Goal: Information Seeking & Learning: Learn about a topic

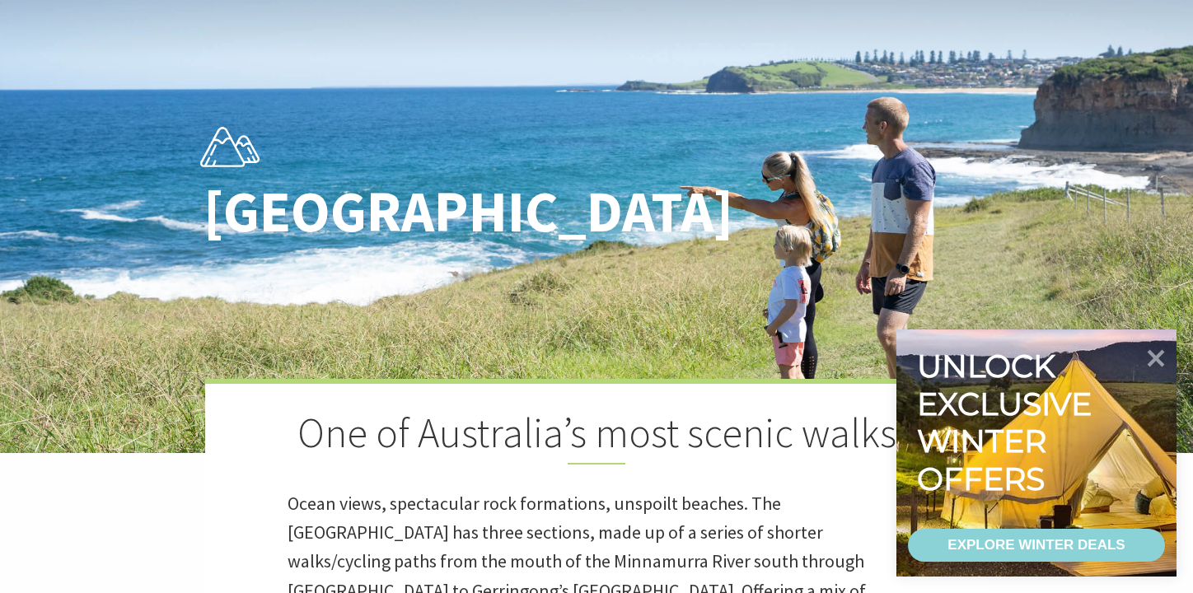
scroll to position [531, 1212]
click at [1155, 354] on icon at bounding box center [1157, 358] width 20 height 20
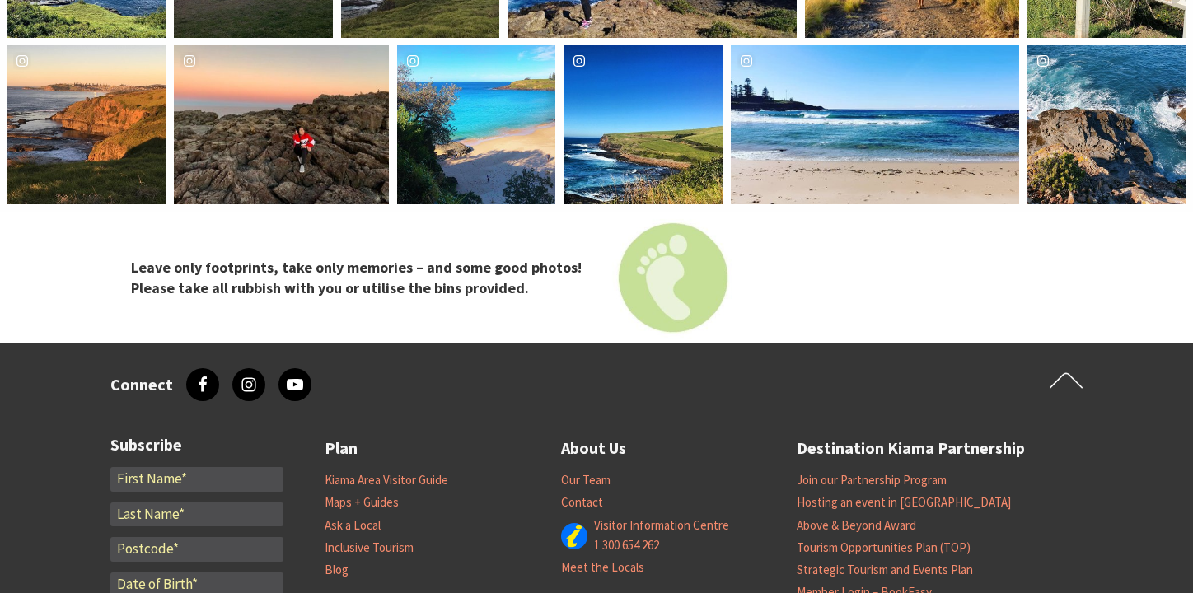
scroll to position [6325, 0]
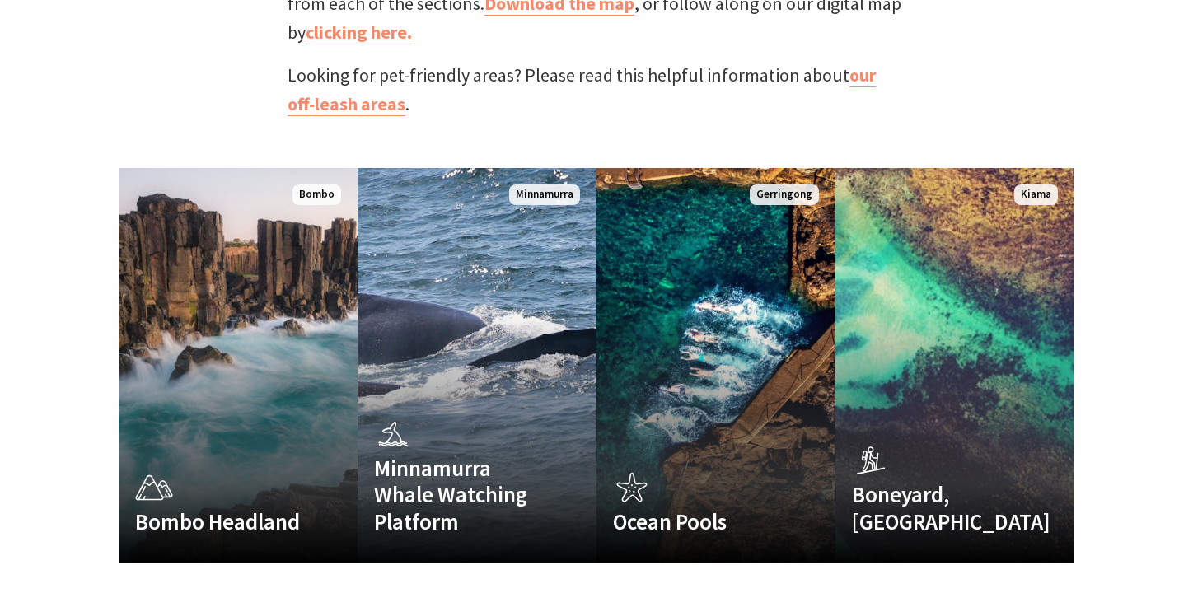
scroll to position [1071, 0]
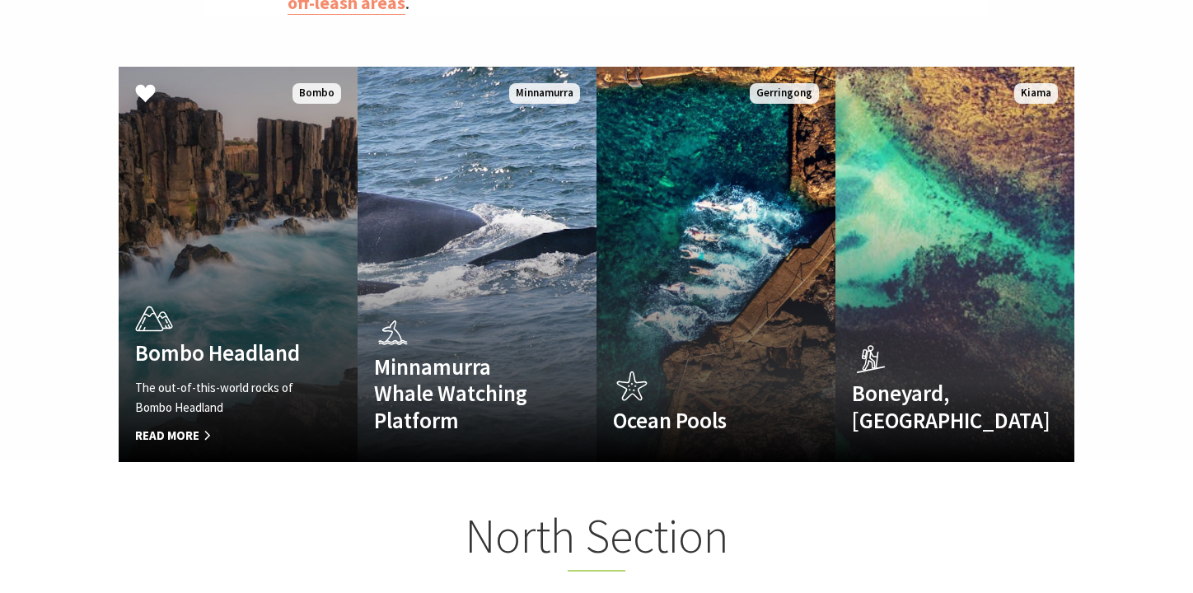
click at [224, 215] on link "Bombo Headland The out-of-this-world rocks of Bombo Headland Read More Bombo" at bounding box center [238, 264] width 239 height 395
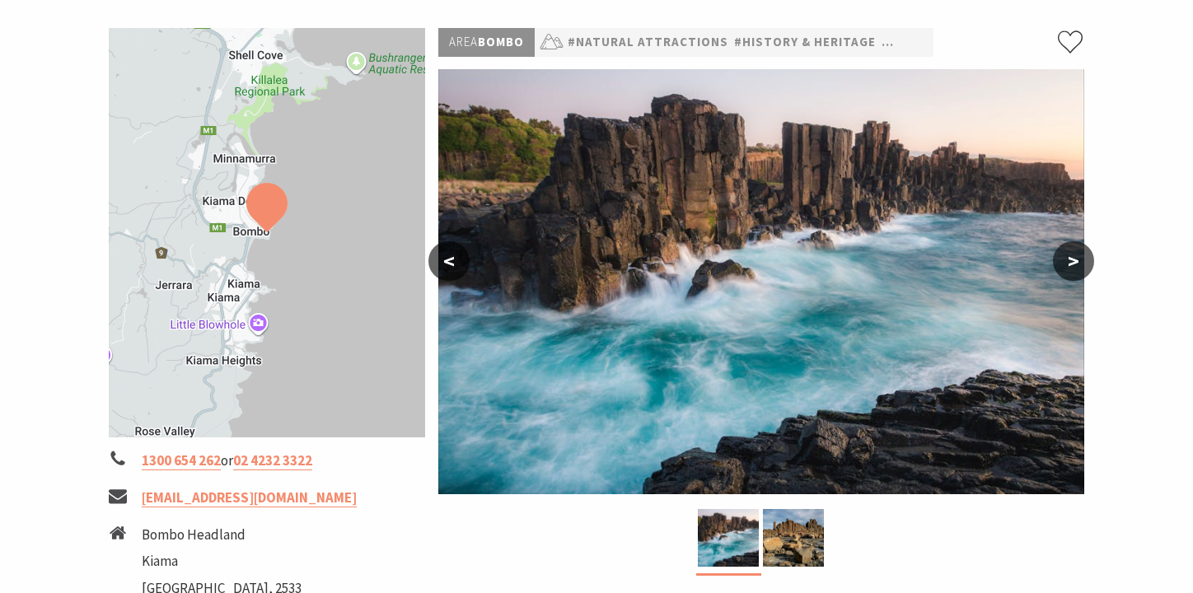
scroll to position [247, 0]
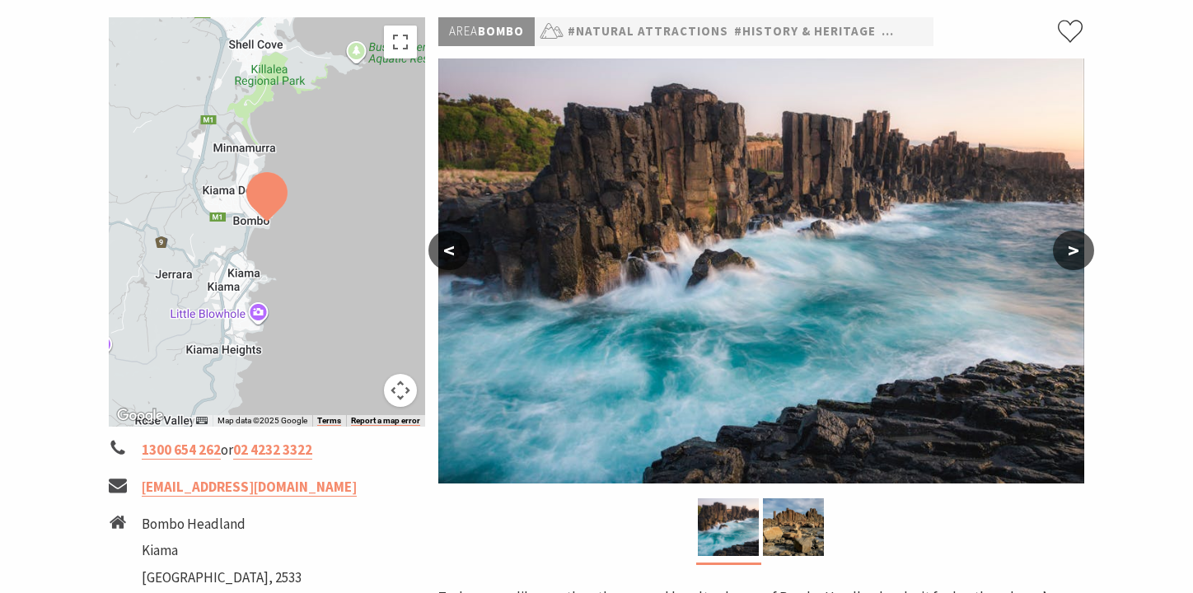
click at [1074, 254] on button ">" at bounding box center [1073, 251] width 41 height 40
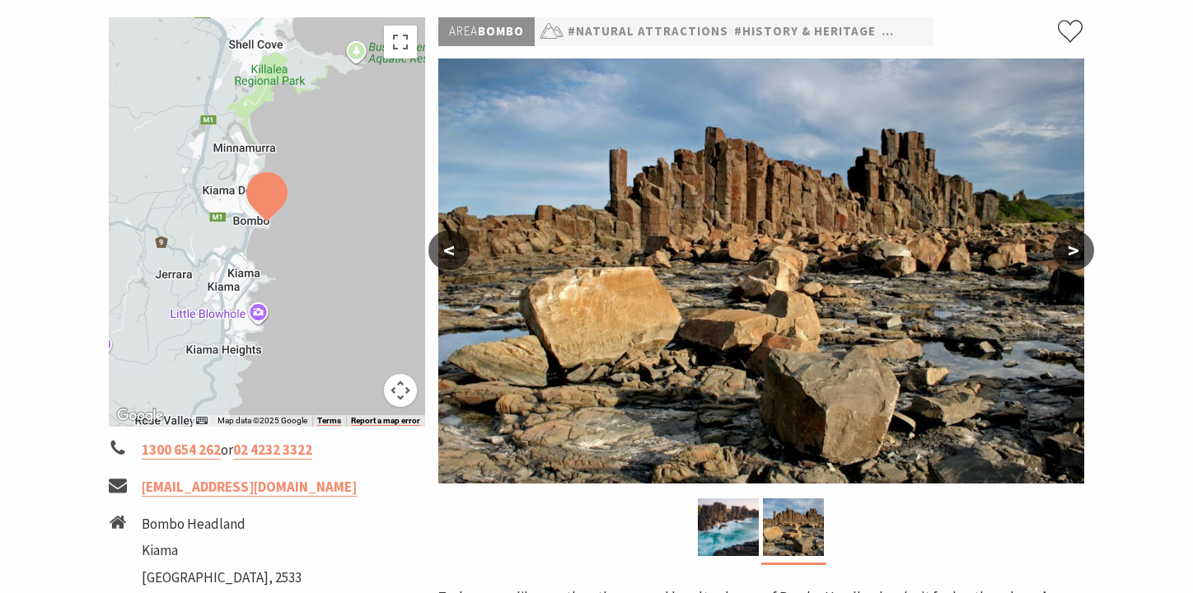
click at [1074, 254] on button ">" at bounding box center [1073, 251] width 41 height 40
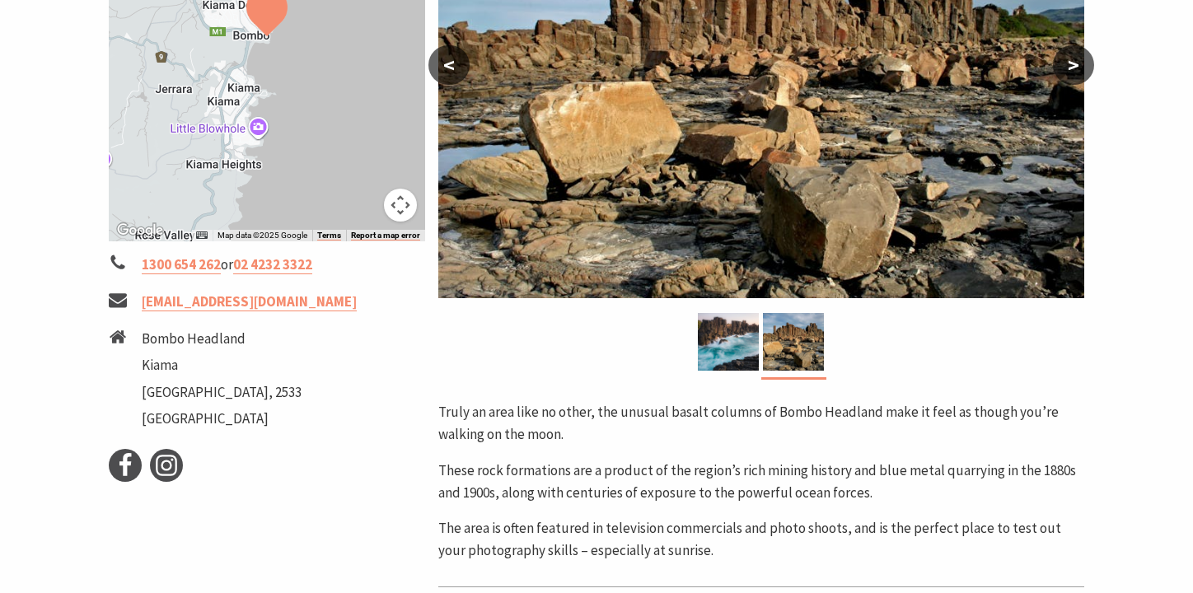
scroll to position [165, 0]
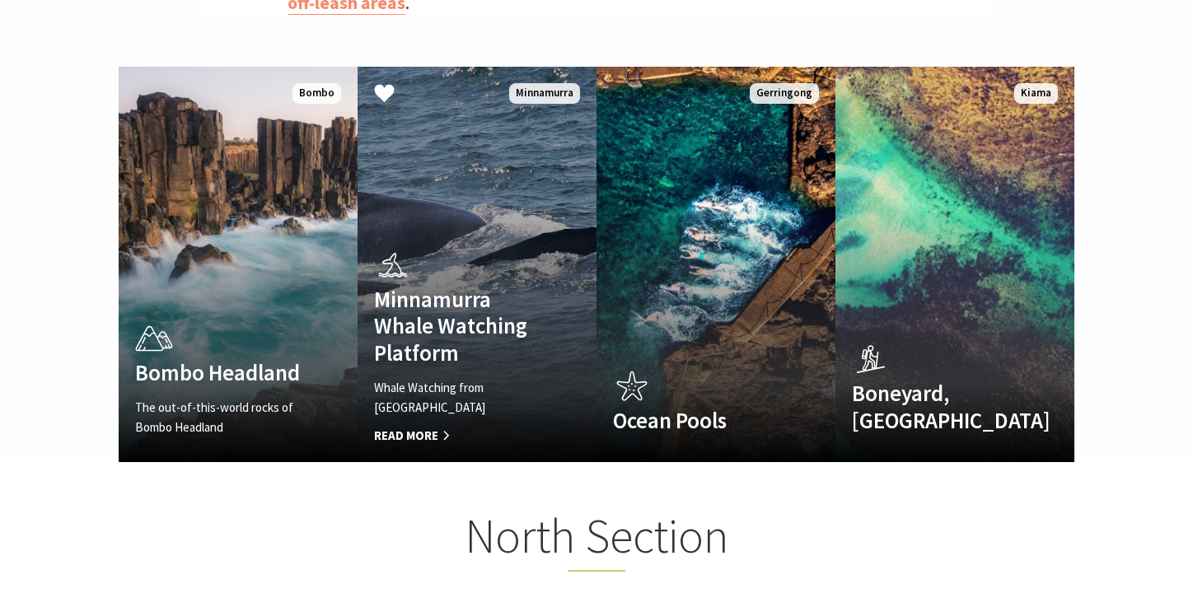
scroll to position [531, 1212]
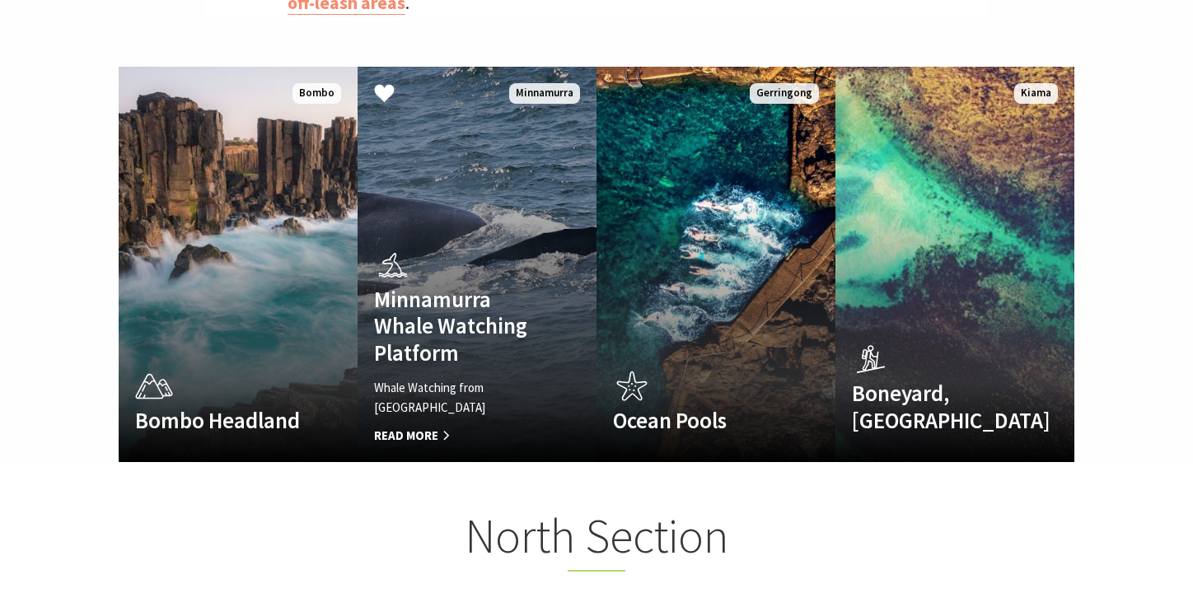
click at [468, 187] on link "Minnamurra Whale Watching Platform Whale Watching from Minnamurra Point Read Mo…" at bounding box center [477, 264] width 239 height 395
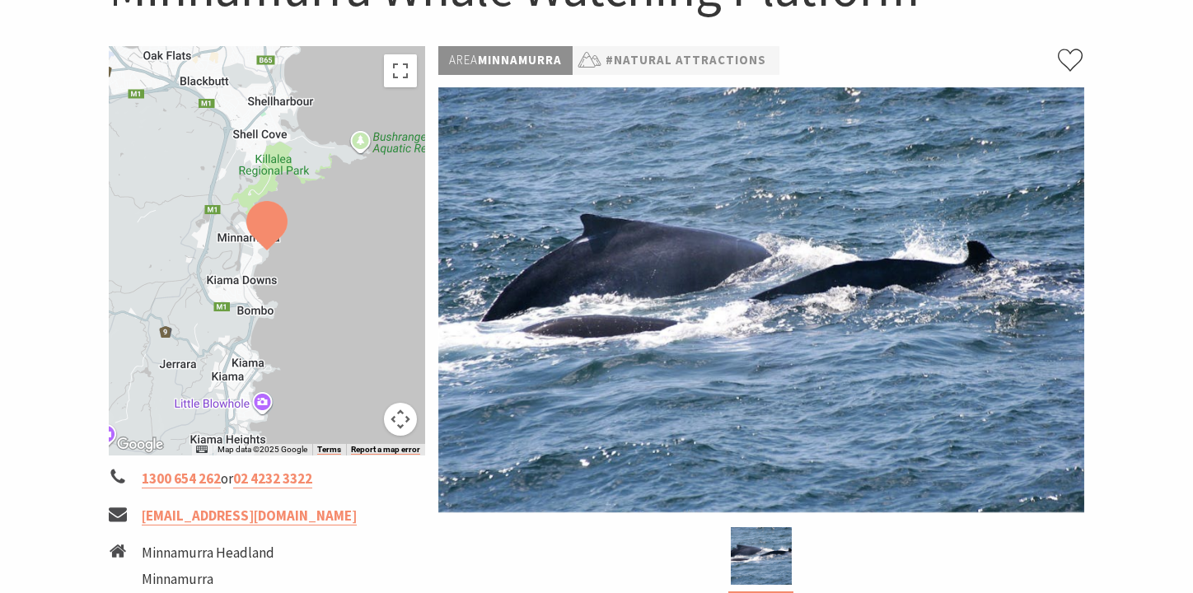
scroll to position [247, 0]
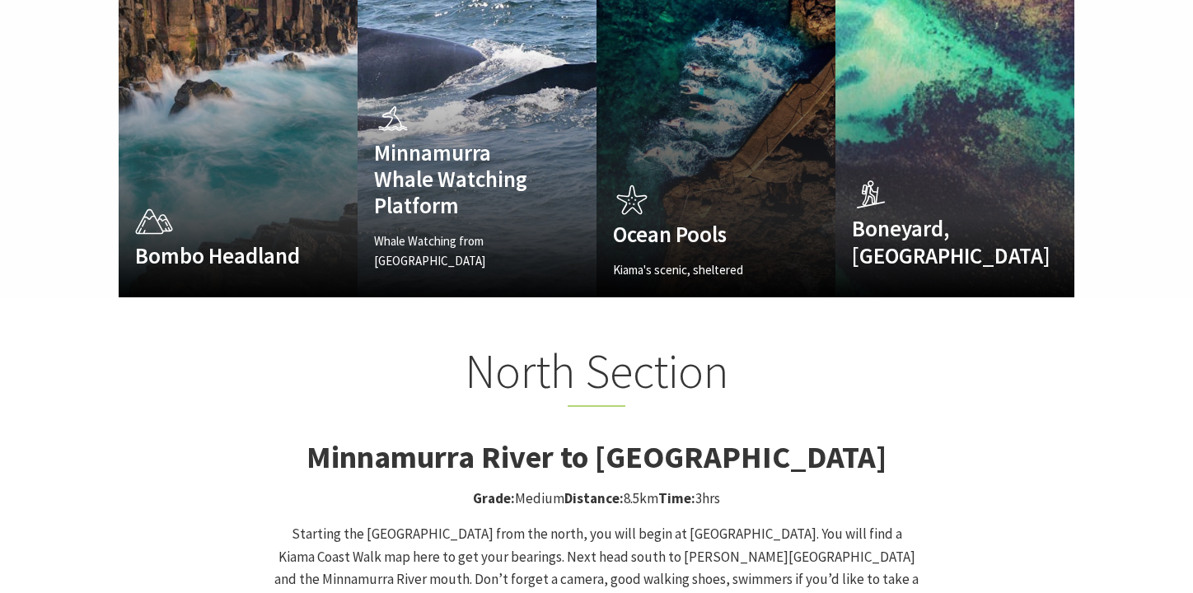
scroll to position [32, 1212]
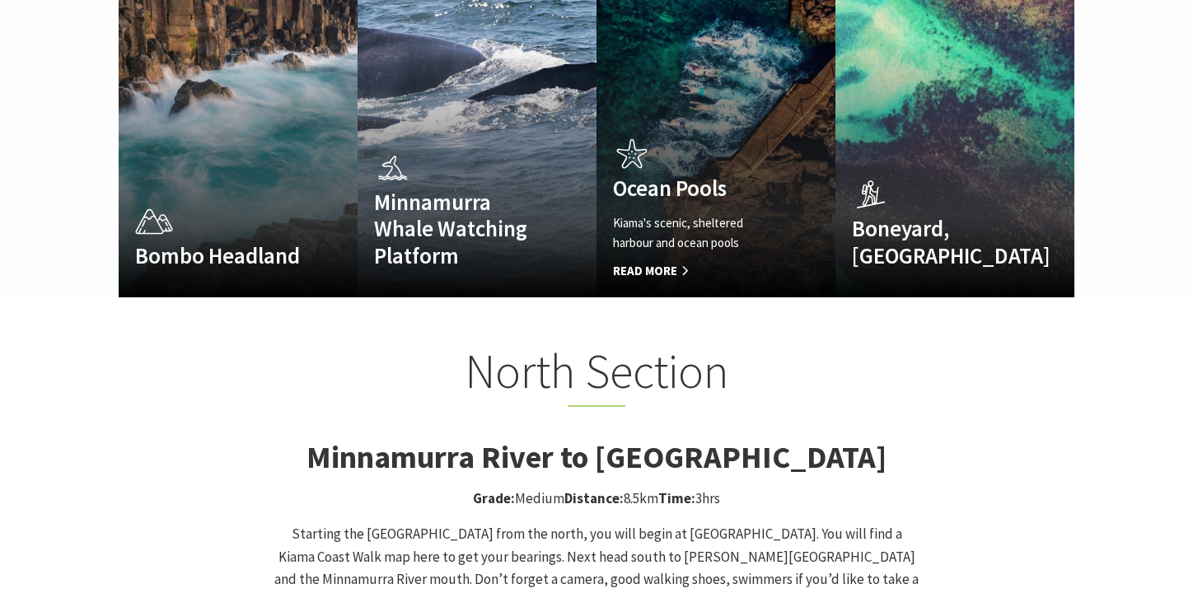
click at [731, 133] on div "Ocean Pools Kiama's scenic, sheltered harbour and ocean pools Read More" at bounding box center [697, 206] width 203 height 147
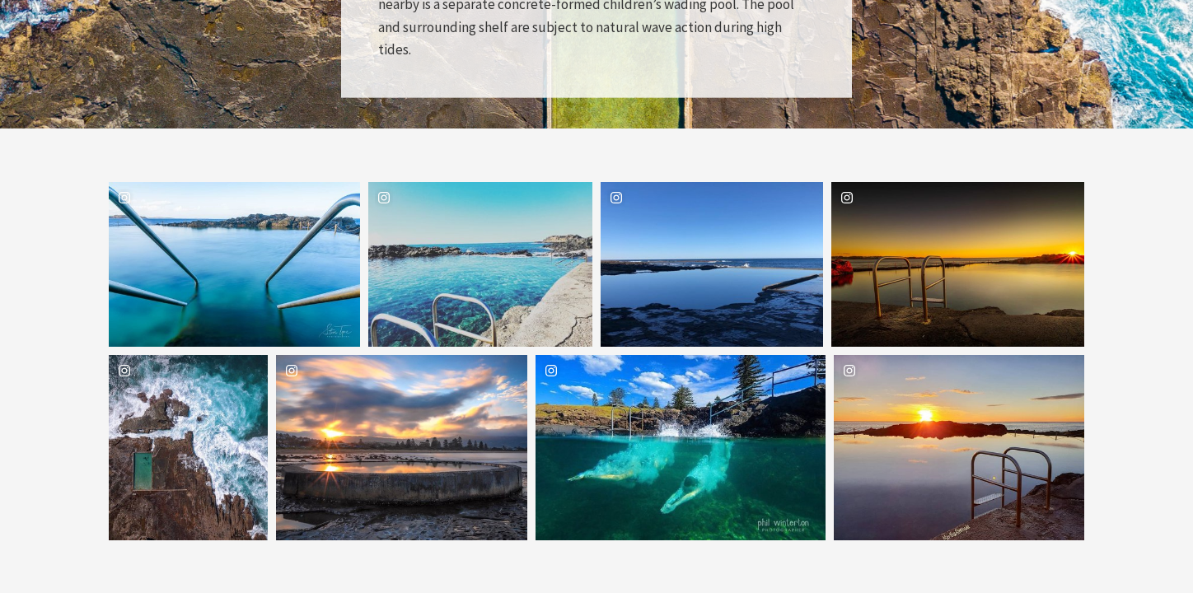
scroll to position [2505, 0]
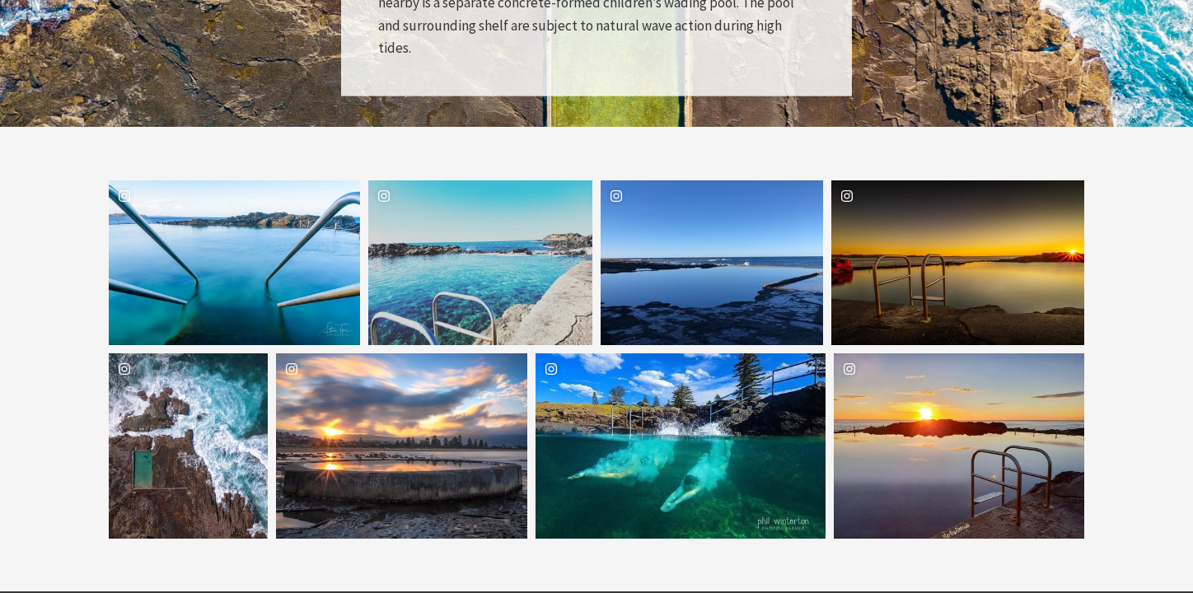
click at [264, 220] on span "Kiama" at bounding box center [251, 214] width 232 height 16
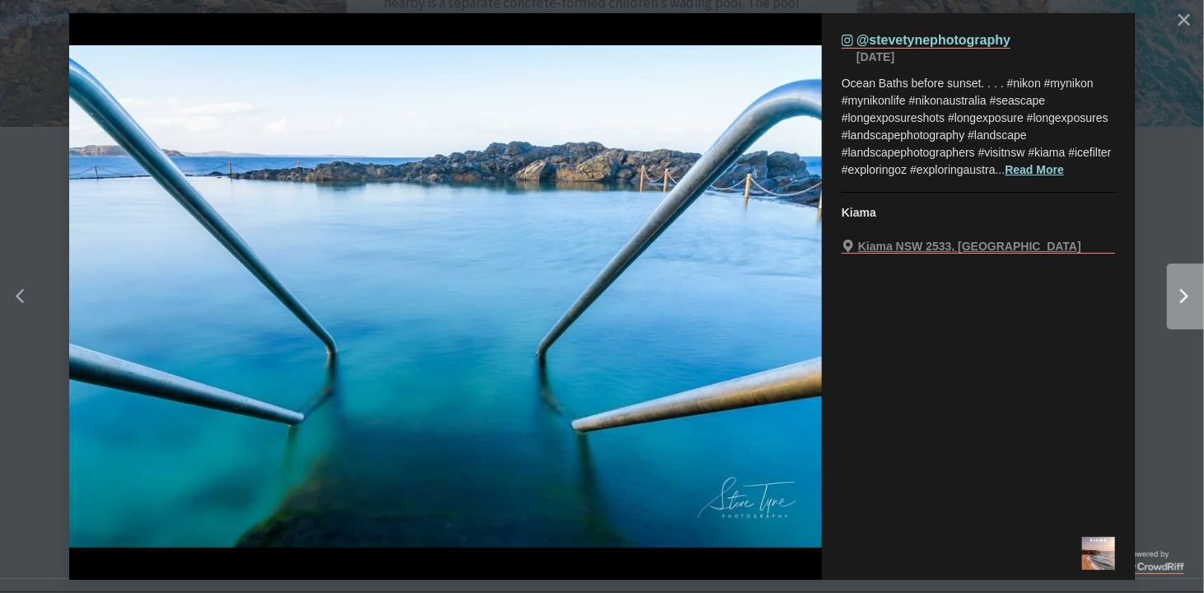
click at [1176, 289] on div "Right" at bounding box center [1178, 296] width 21 height 15
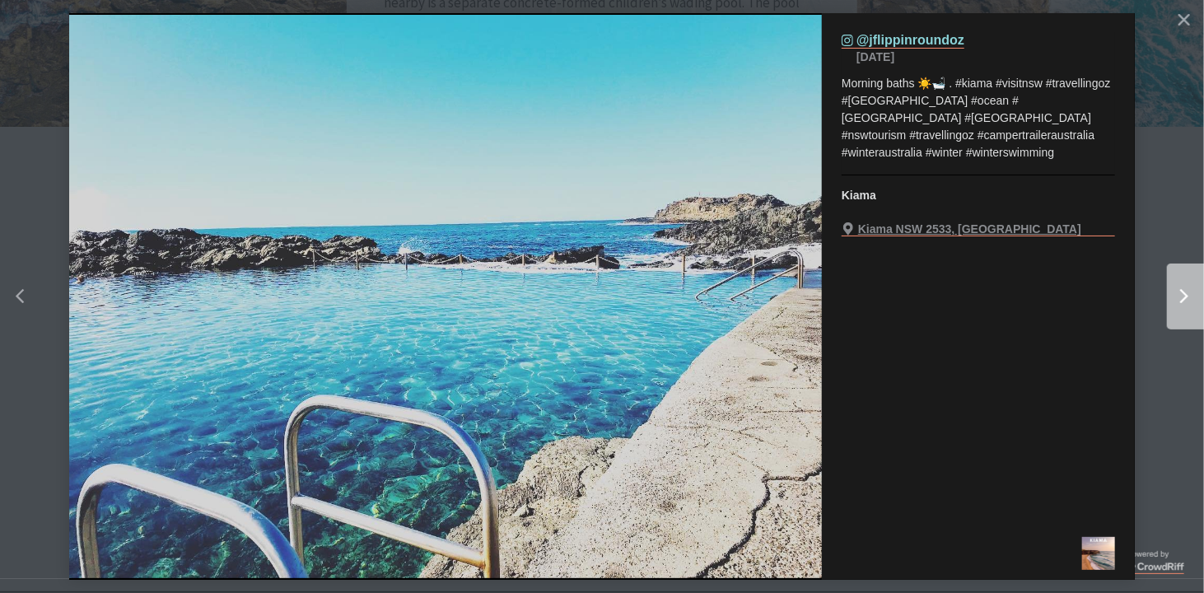
click at [1176, 289] on div "Right" at bounding box center [1178, 296] width 21 height 15
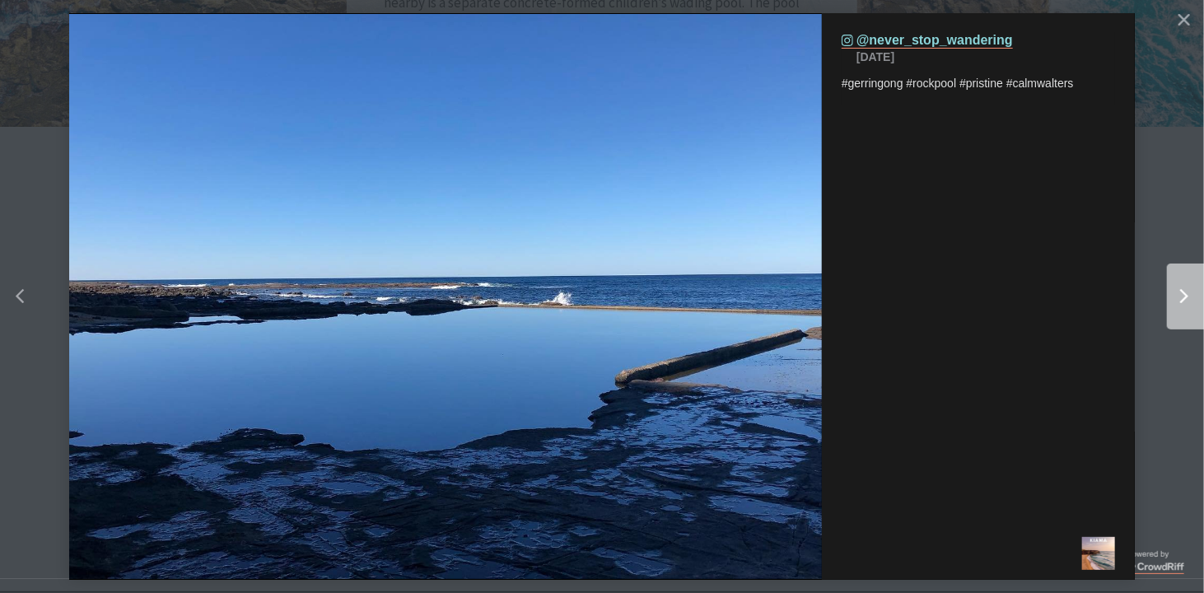
click at [1176, 289] on div "Right" at bounding box center [1178, 296] width 21 height 15
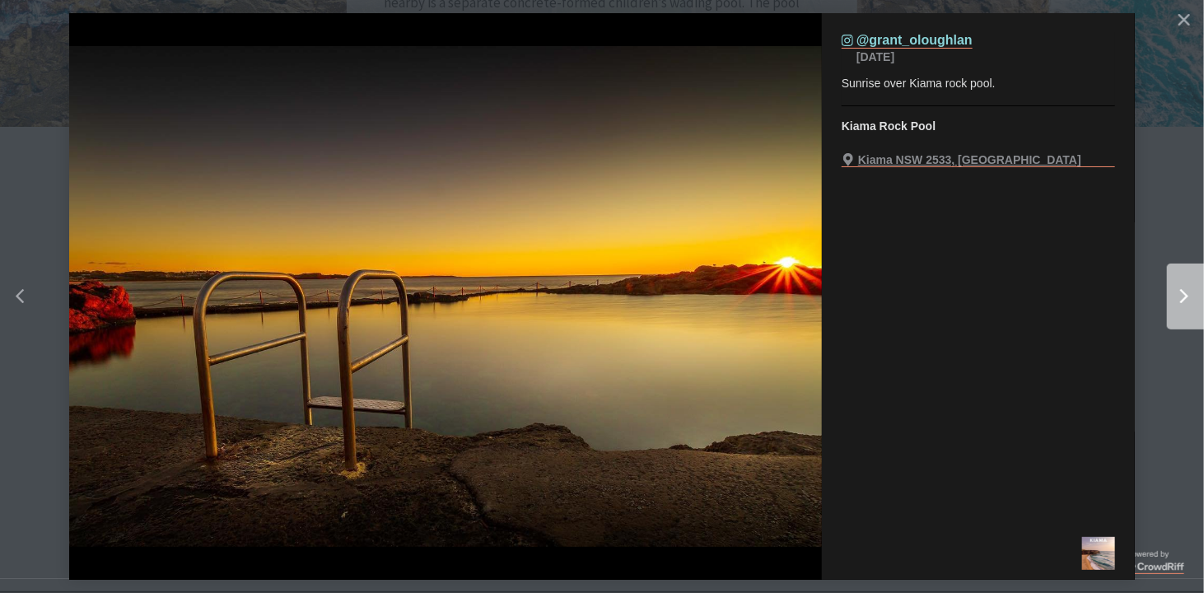
click at [1176, 289] on div "Right" at bounding box center [1178, 296] width 21 height 15
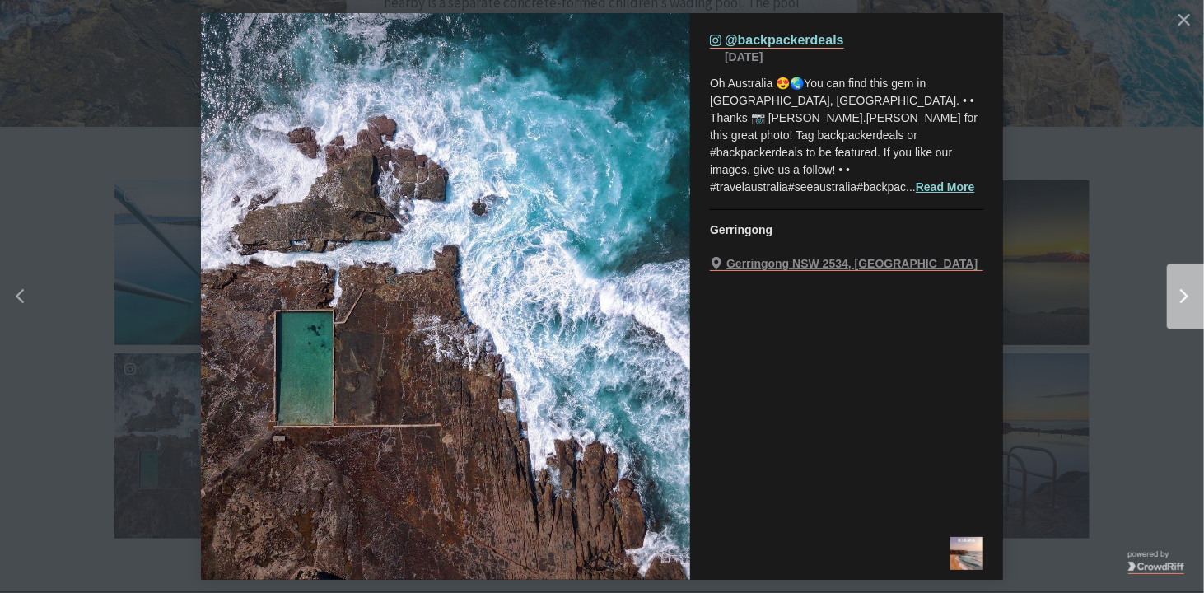
click at [1176, 289] on div "Right" at bounding box center [1178, 296] width 21 height 15
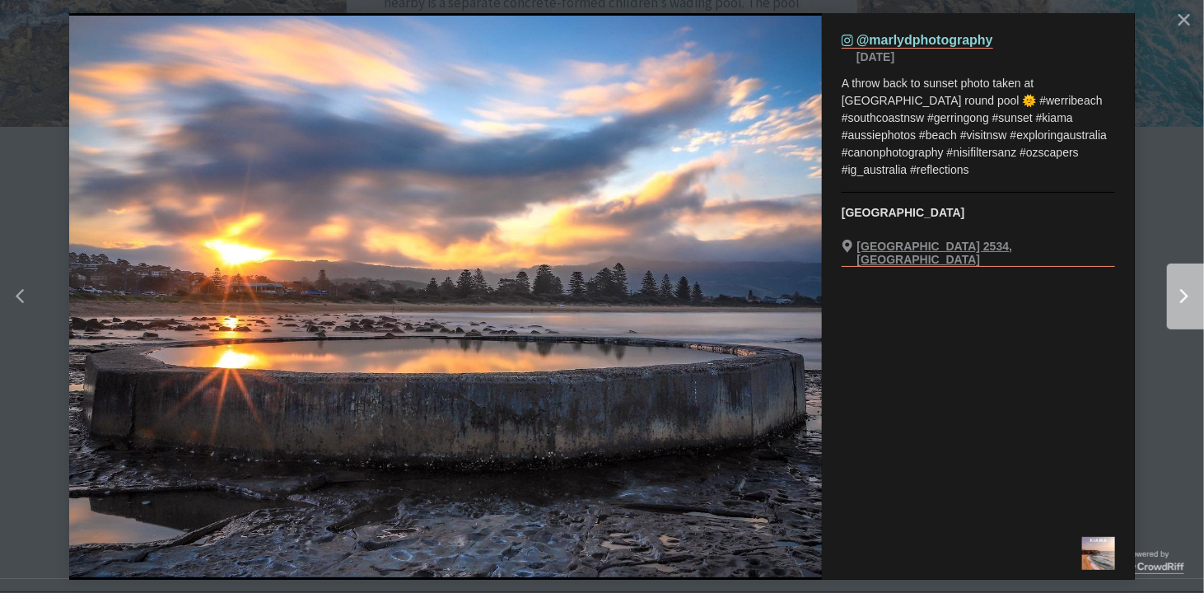
click at [1176, 289] on div "Right" at bounding box center [1178, 296] width 21 height 15
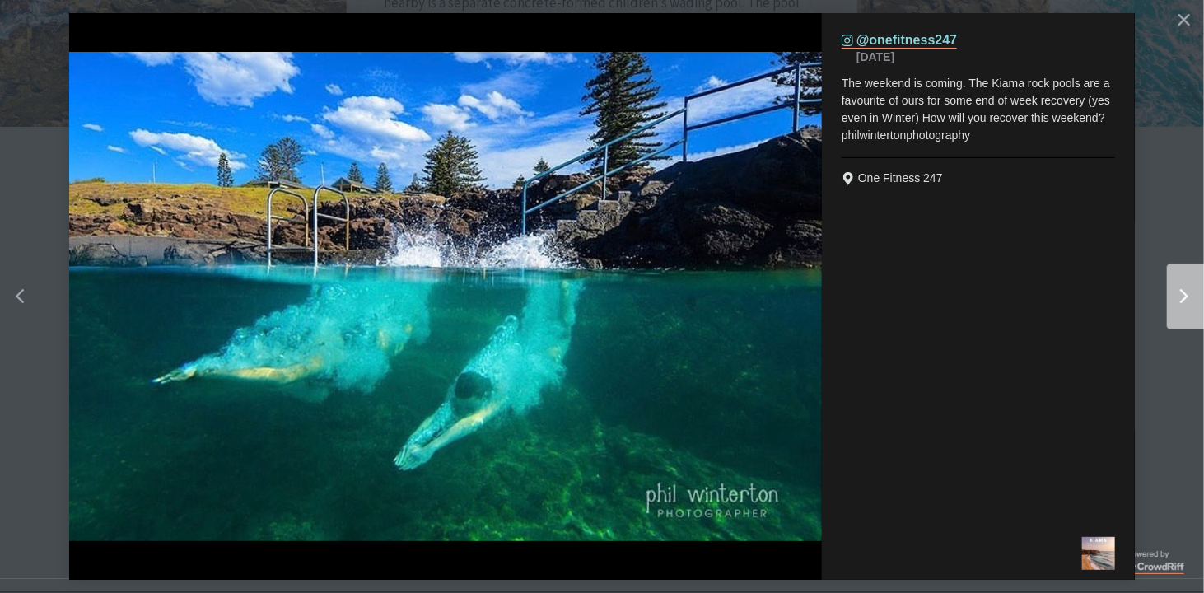
click at [1176, 289] on div "Right" at bounding box center [1178, 296] width 21 height 15
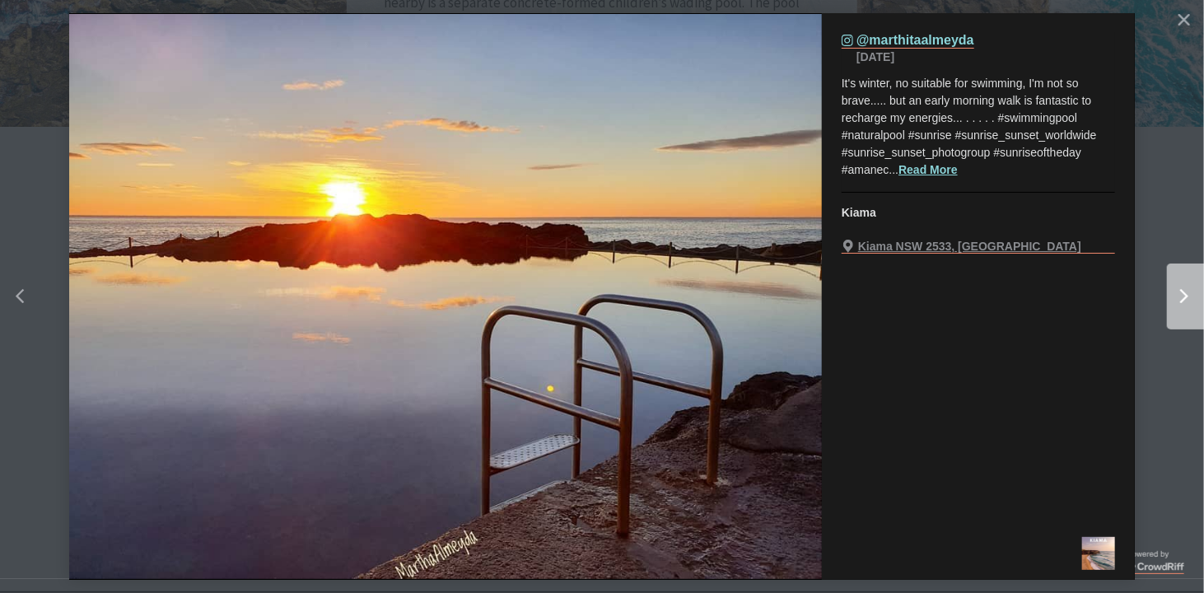
click at [1176, 289] on div "Right" at bounding box center [1178, 296] width 21 height 15
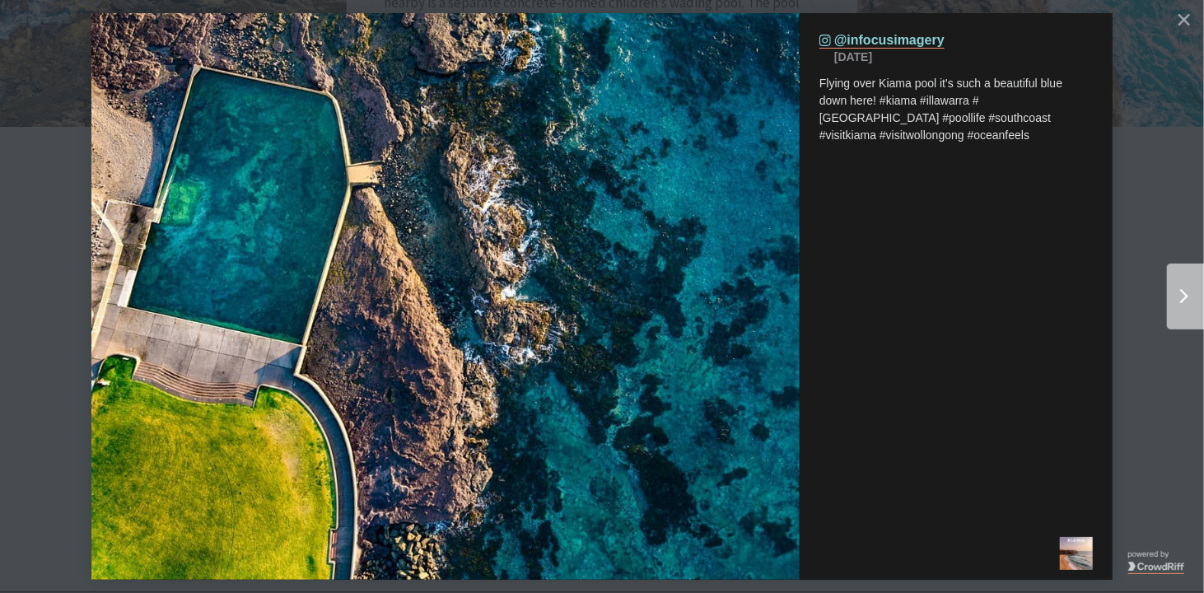
click at [1176, 289] on div "Right" at bounding box center [1178, 296] width 21 height 15
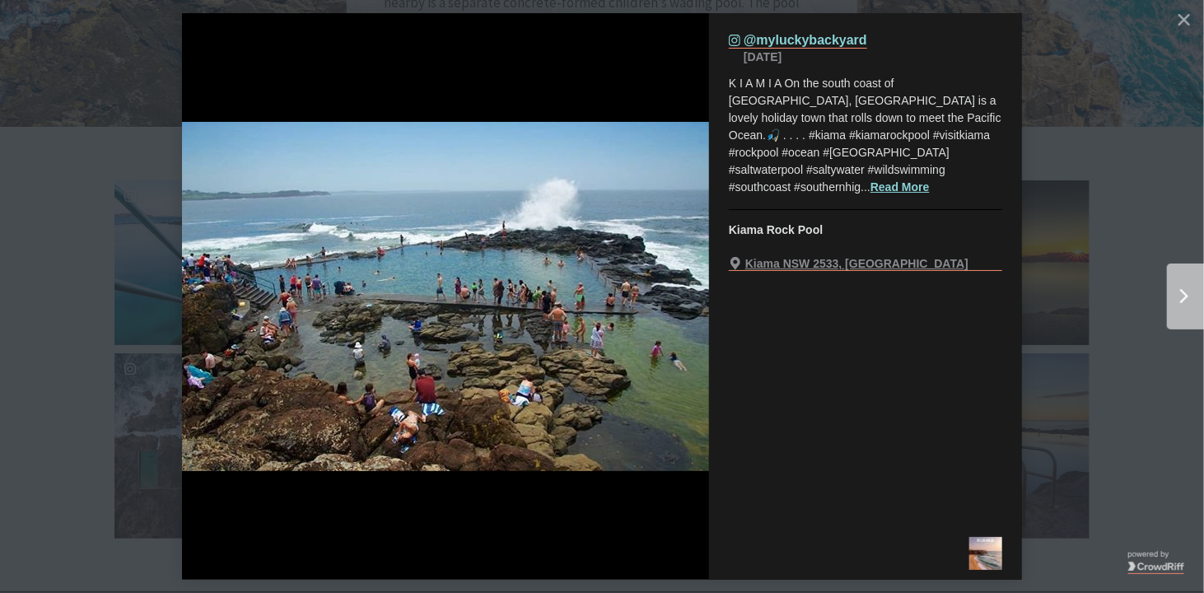
click at [1176, 289] on div "Right" at bounding box center [1178, 296] width 21 height 15
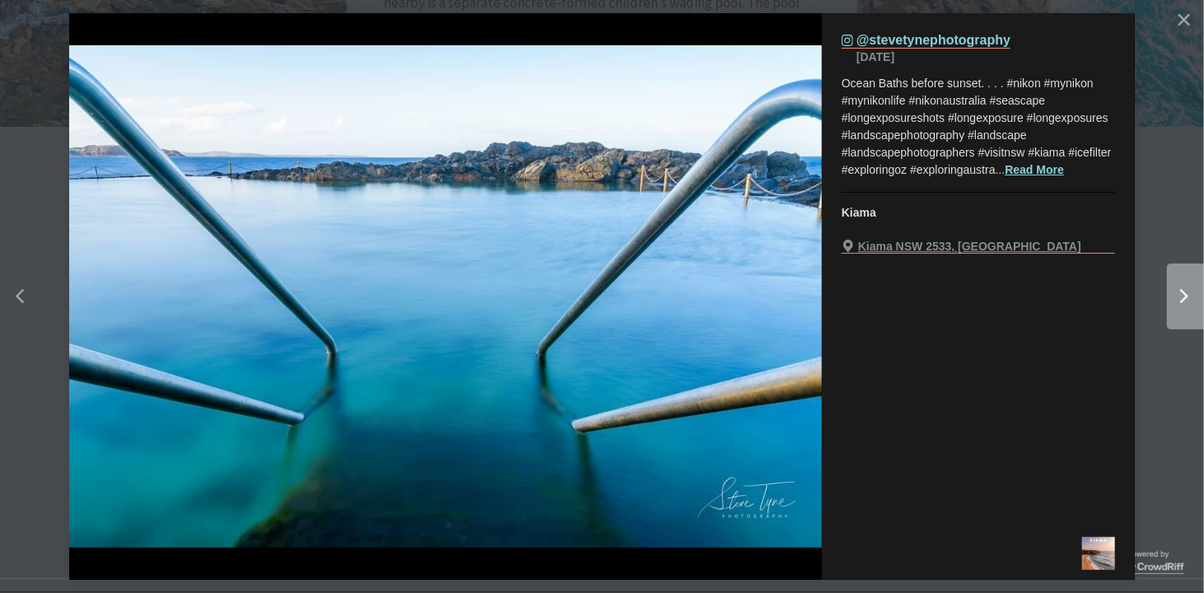
click at [1190, 281] on div "Right" at bounding box center [1200, 297] width 66 height 66
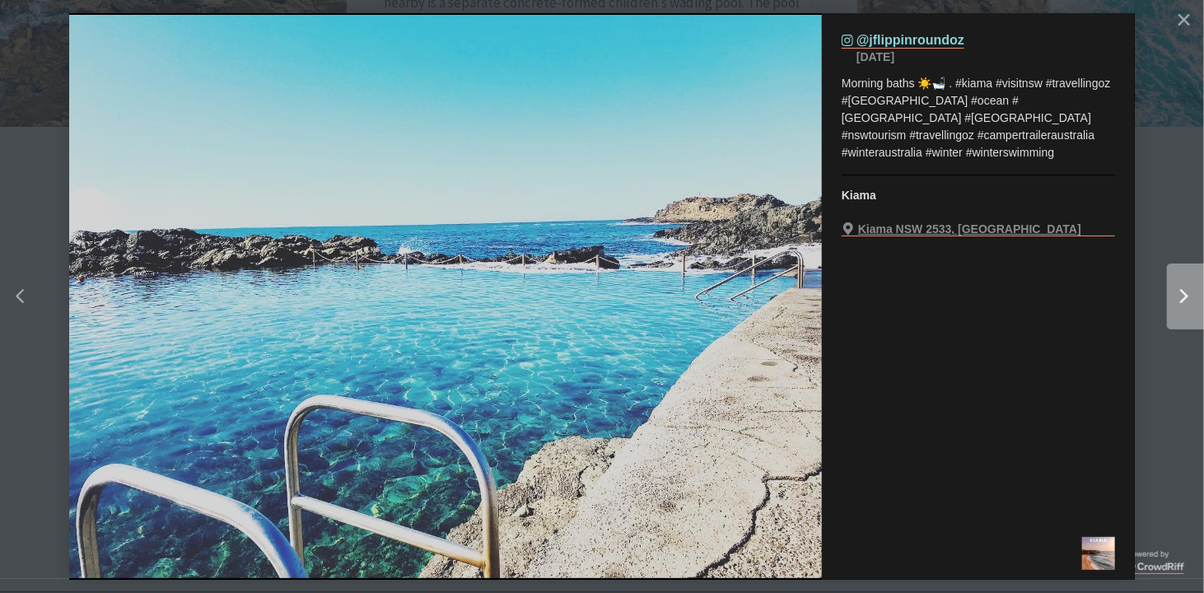
click at [1190, 274] on div "Right" at bounding box center [1200, 297] width 66 height 66
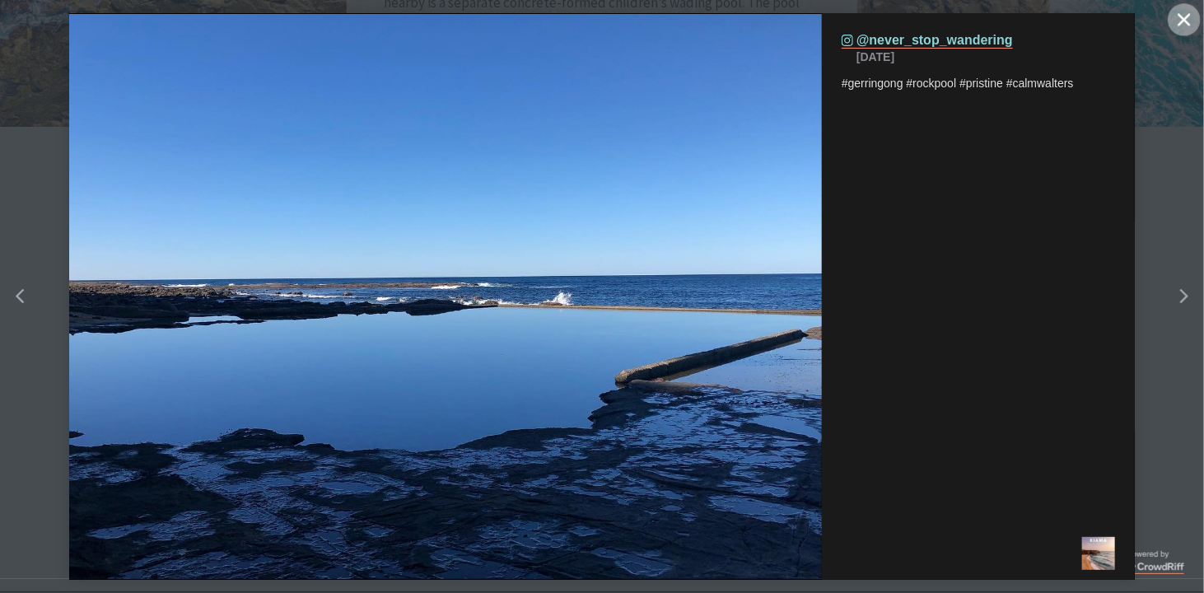
click at [1173, 23] on button "Close" at bounding box center [1184, 19] width 33 height 33
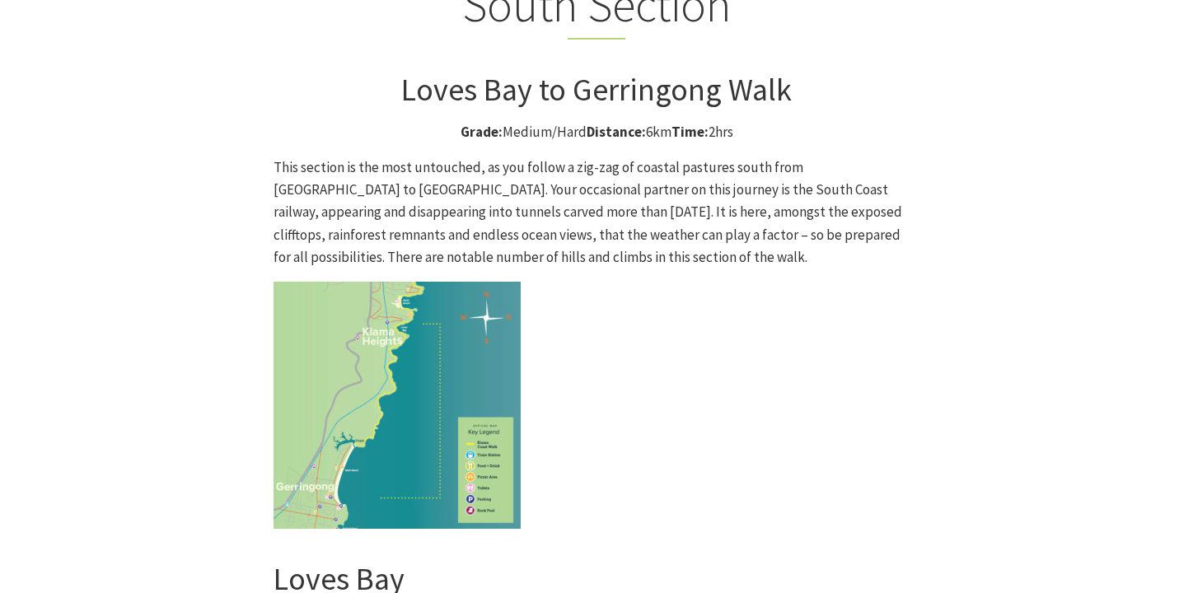
scroll to position [4284, 0]
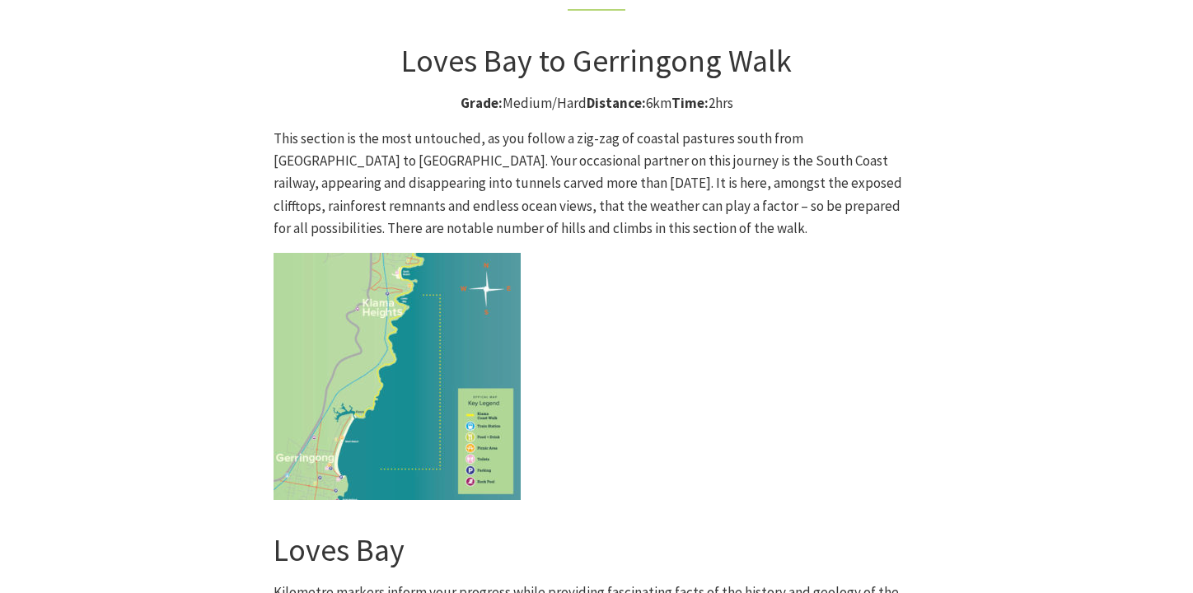
click at [411, 253] on img at bounding box center [397, 376] width 247 height 247
click at [358, 253] on img at bounding box center [397, 376] width 247 height 247
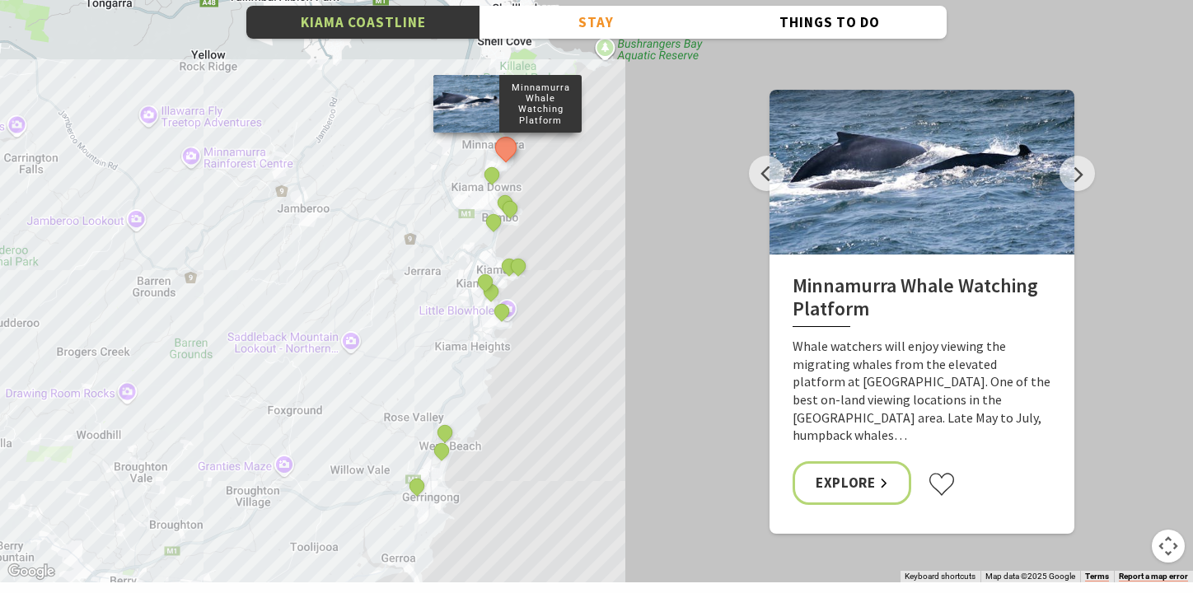
scroll to position [5849, 0]
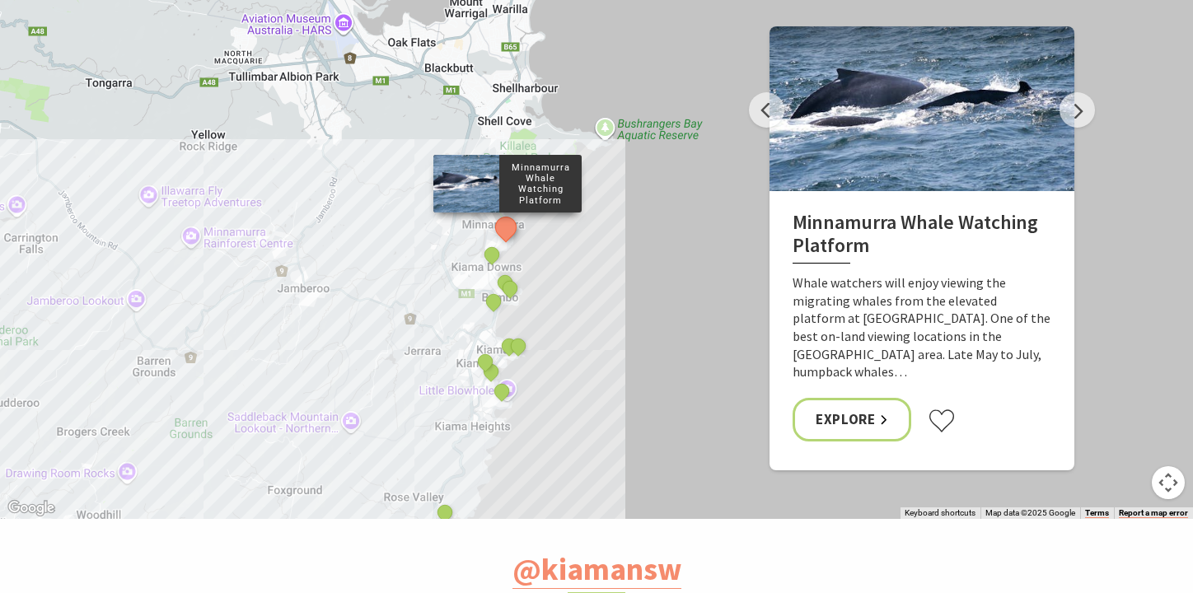
drag, startPoint x: 585, startPoint y: 110, endPoint x: 585, endPoint y: 260, distance: 150.8
click at [585, 260] on div "Minnamurra Whale Watching Platform Gerringong Whale Watching Platform Werri Lag…" at bounding box center [596, 222] width 1193 height 593
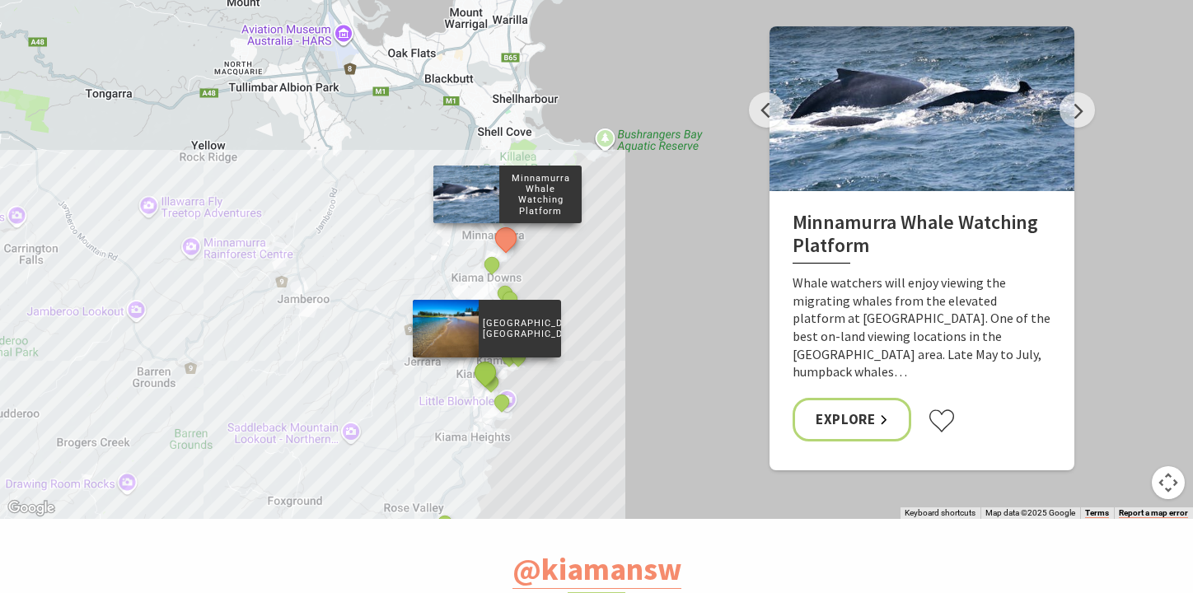
click at [479, 357] on button "See detail about Surf Beach, Kiama" at bounding box center [485, 372] width 30 height 30
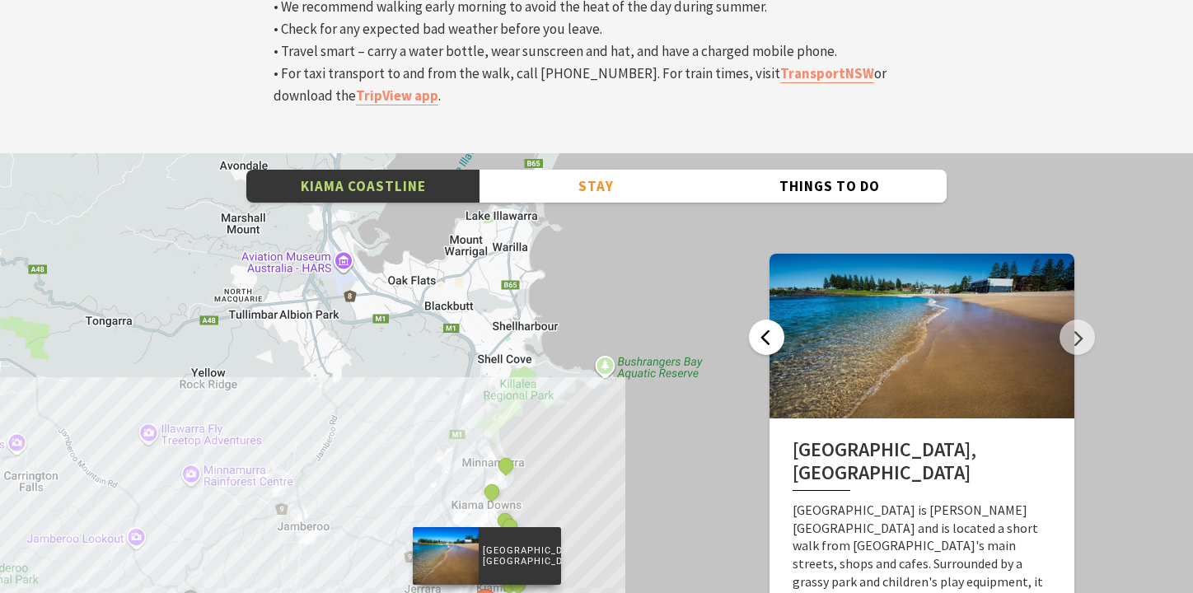
scroll to position [5602, 0]
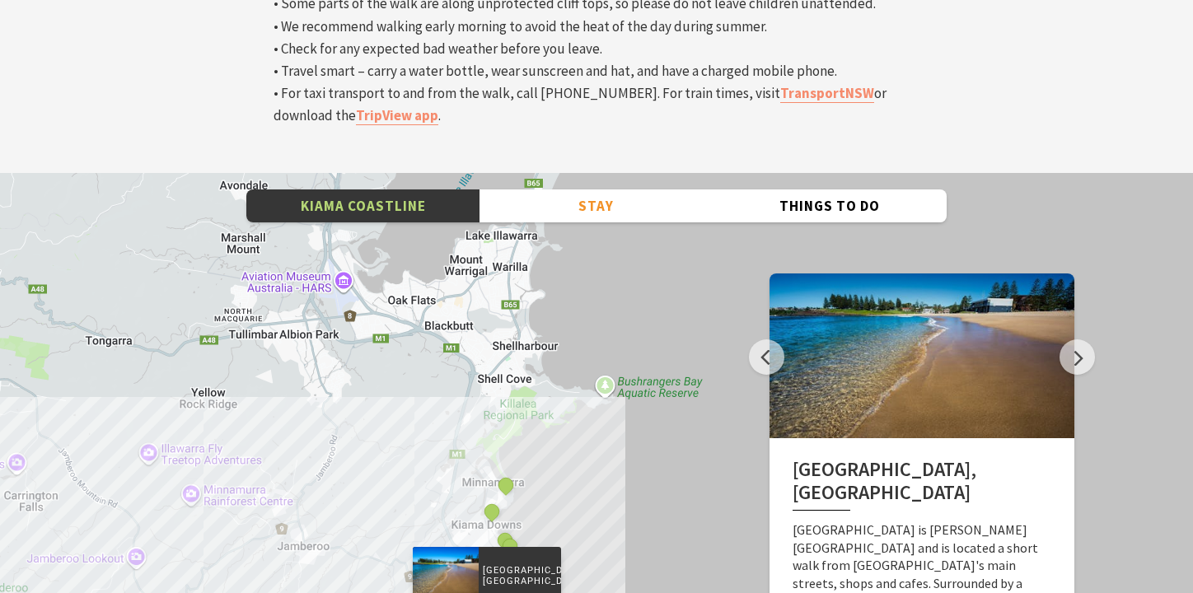
click at [864, 274] on div at bounding box center [921, 356] width 305 height 165
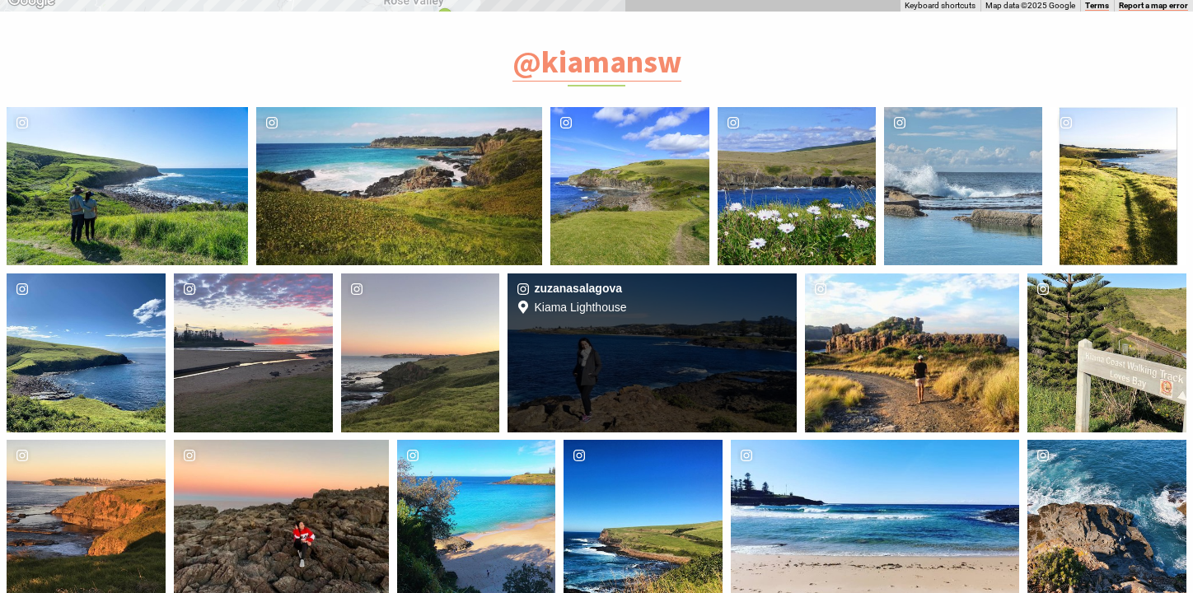
scroll to position [6426, 0]
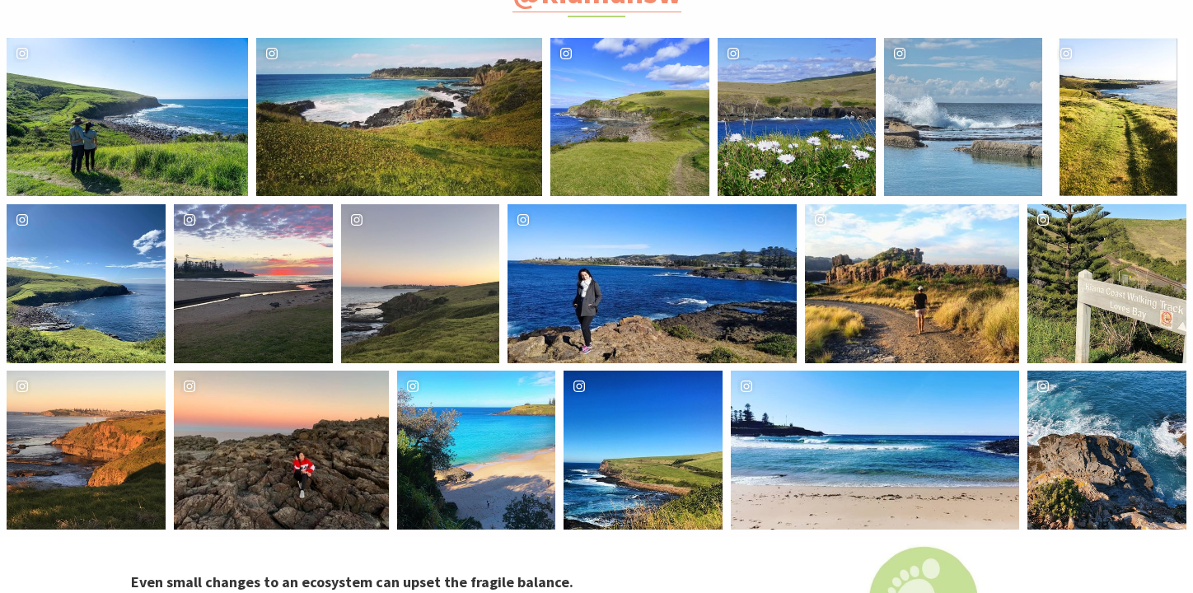
click at [811, 371] on div "image gallery, click to learn more about photo: Even if it is #winter and the #…" at bounding box center [803, 450] width 144 height 159
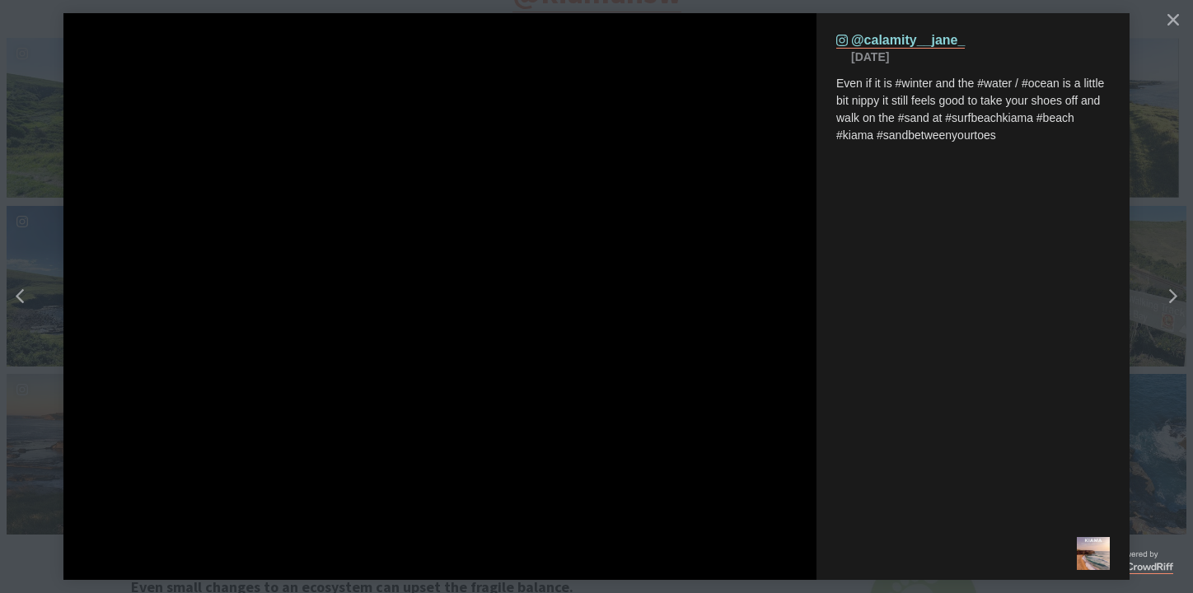
scroll to position [536, 1223]
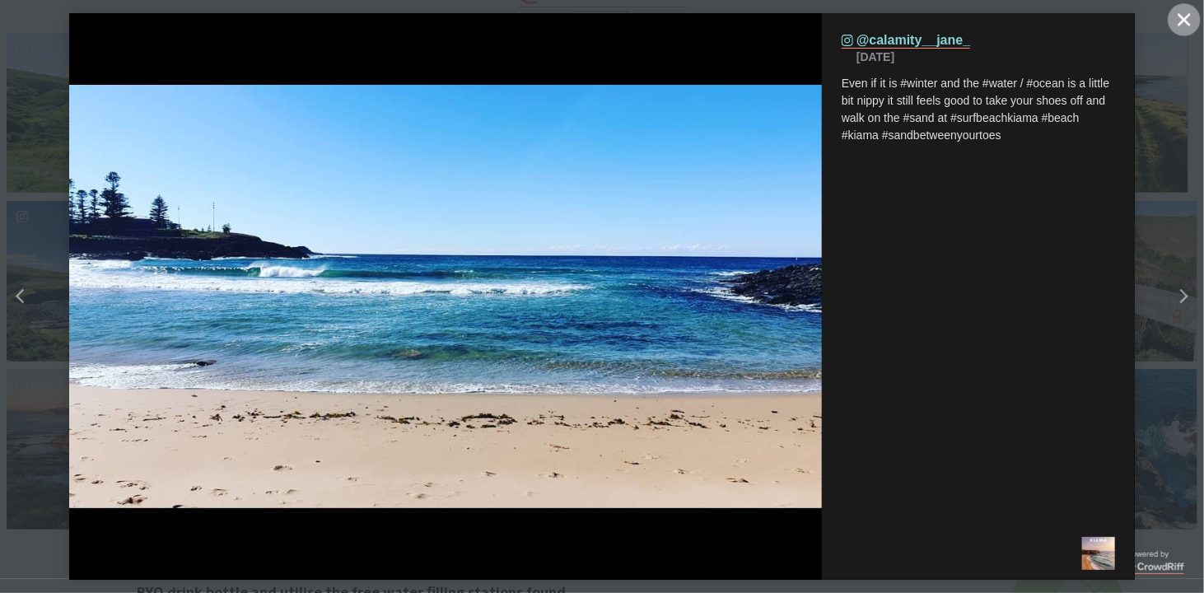
click at [1179, 21] on icon "Close" at bounding box center [1184, 19] width 12 height 12
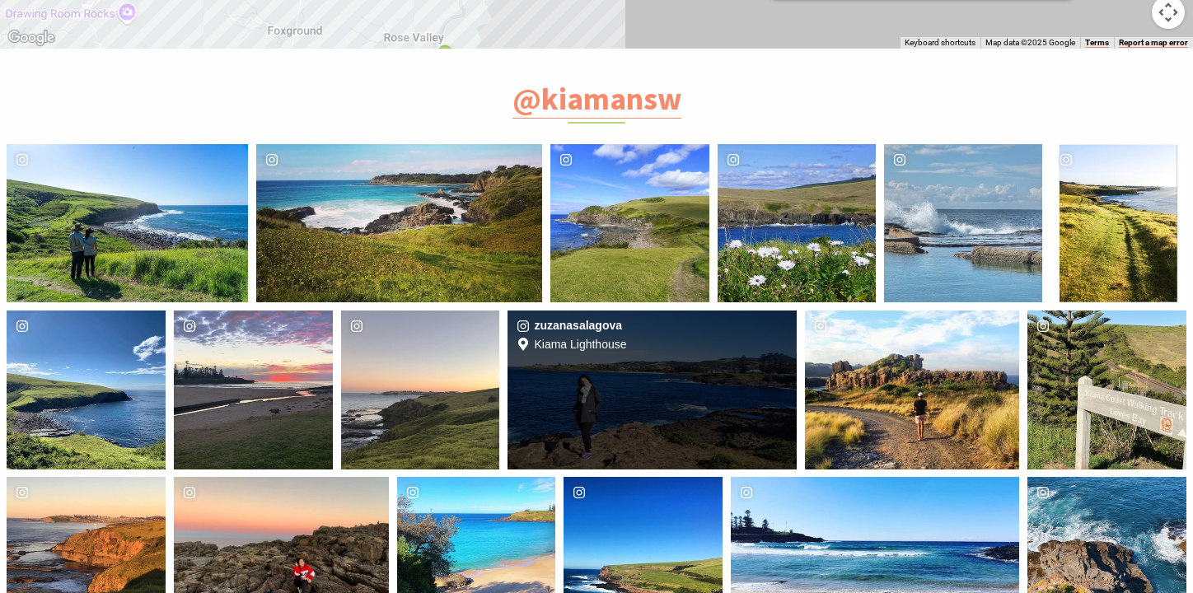
scroll to position [6349, 0]
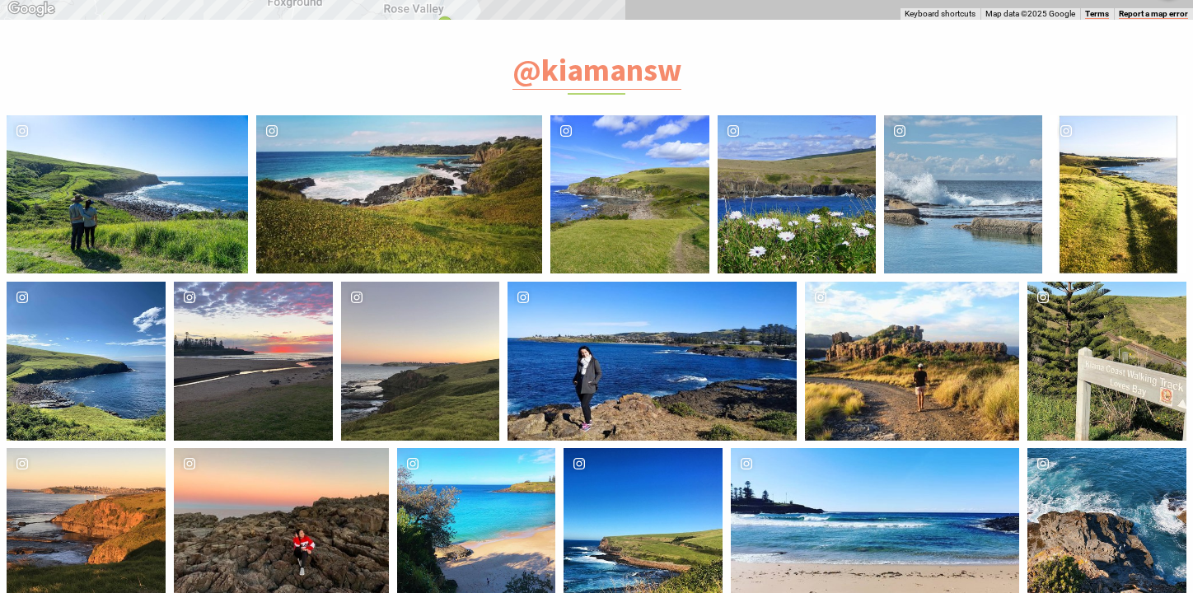
click at [1101, 448] on div "rattamatatt Location Gerringong to Kiama Coastal Walk" at bounding box center [1106, 527] width 159 height 159
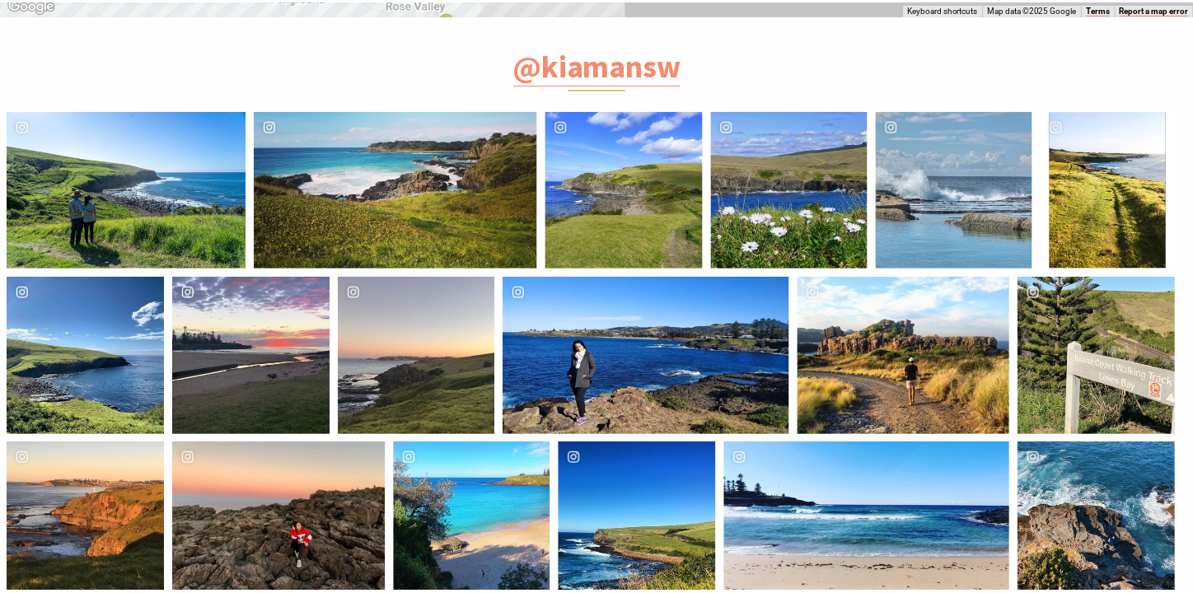
scroll to position [536, 1223]
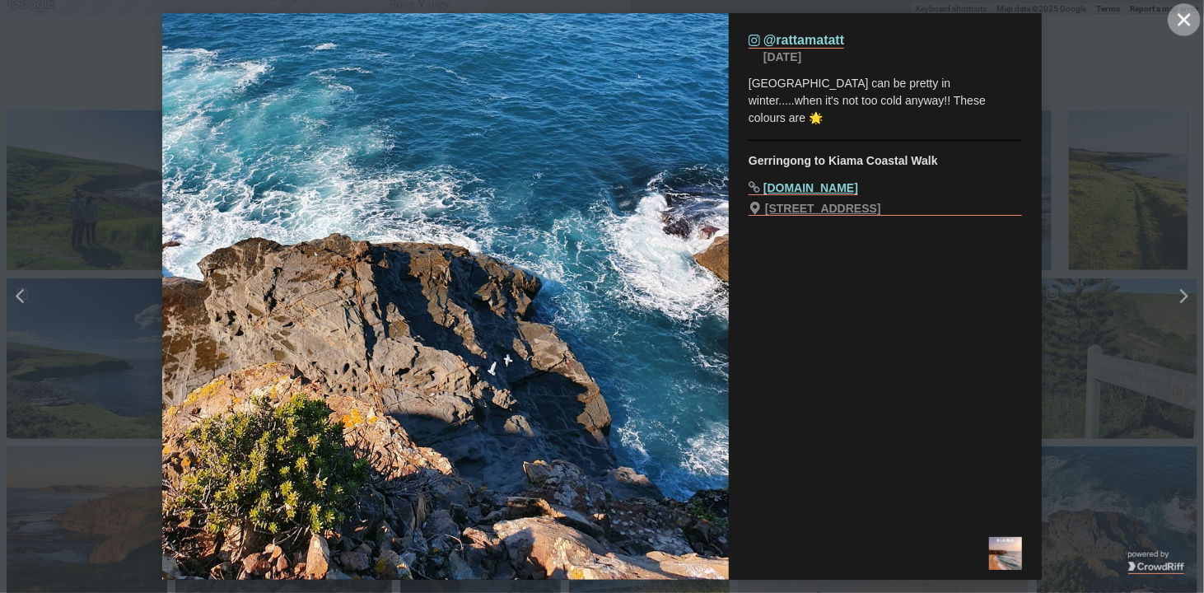
click at [1190, 25] on icon "close icon" at bounding box center [1184, 19] width 12 height 12
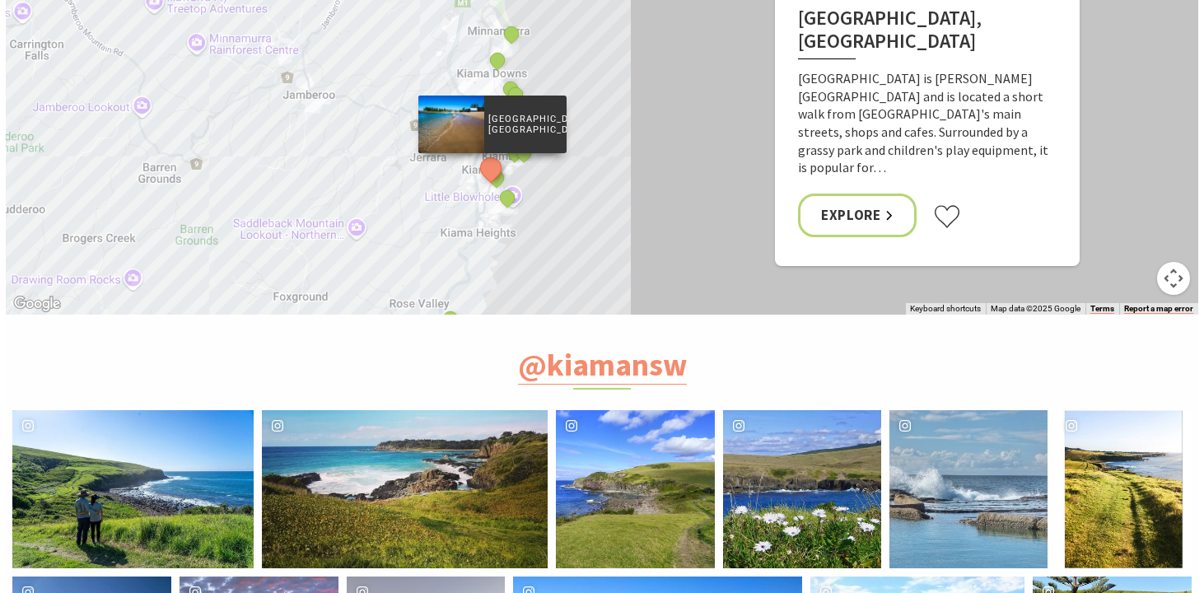
scroll to position [6024, 0]
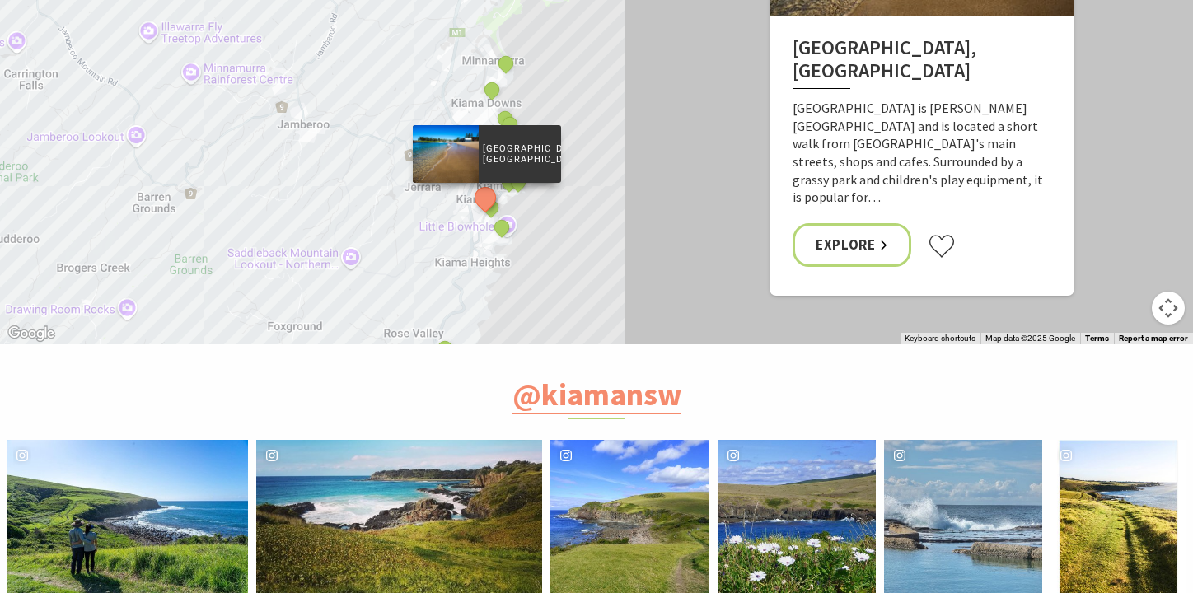
click at [112, 440] on div "image gallery, click to learn more about photo: Winter walking \a#kiamacoastalw…" at bounding box center [67, 519] width 121 height 158
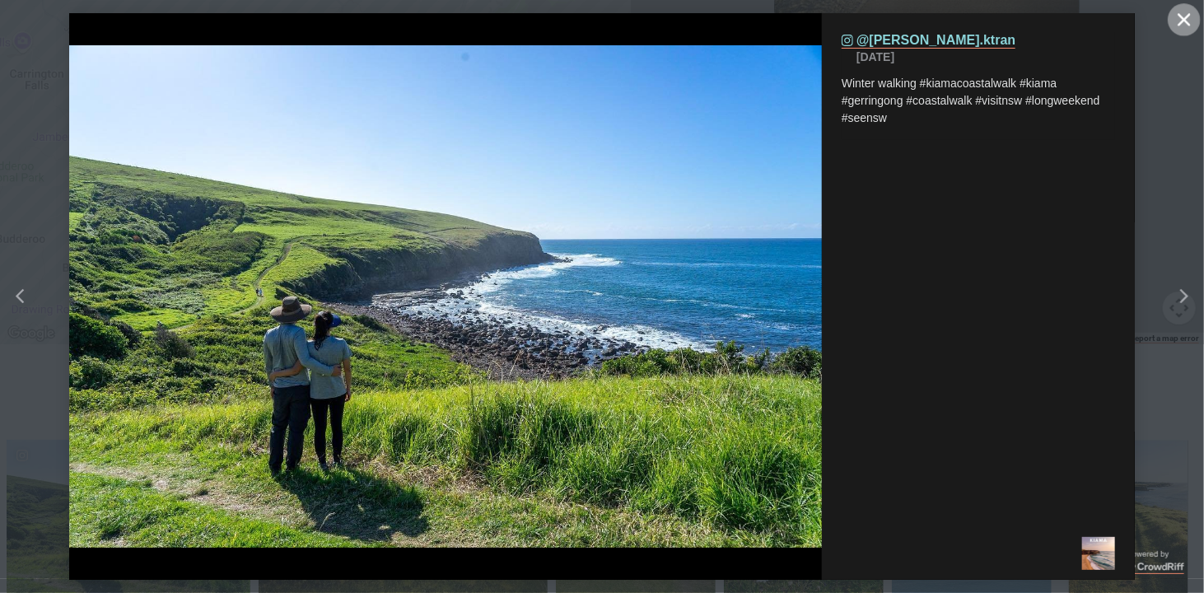
click at [1189, 14] on icon "Close" at bounding box center [1184, 19] width 12 height 12
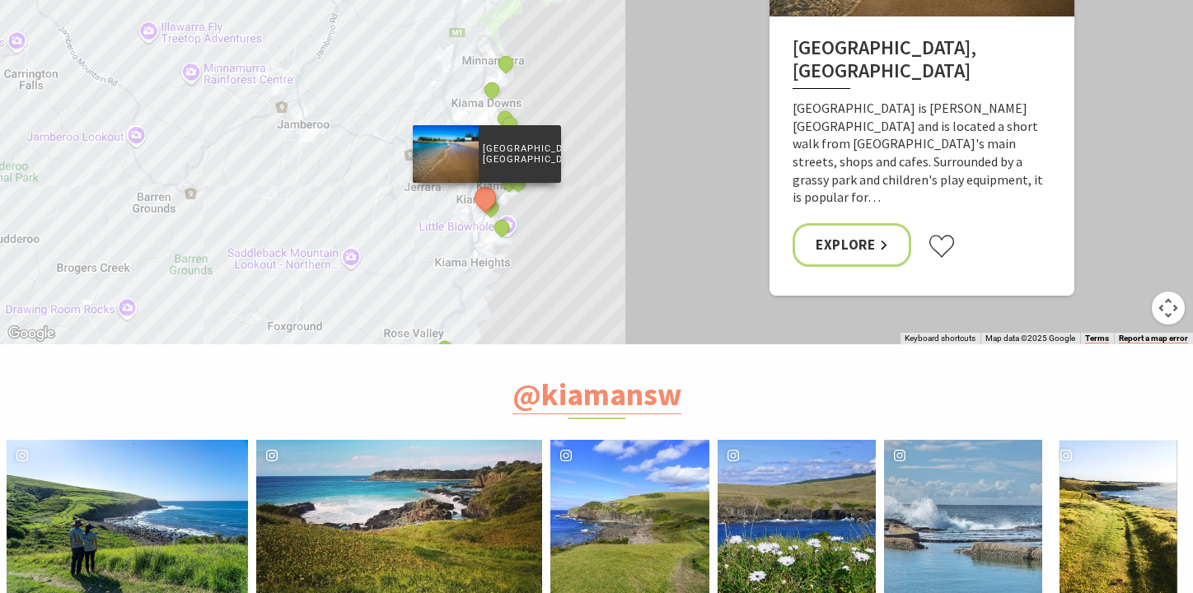
scroll to position [8, 7]
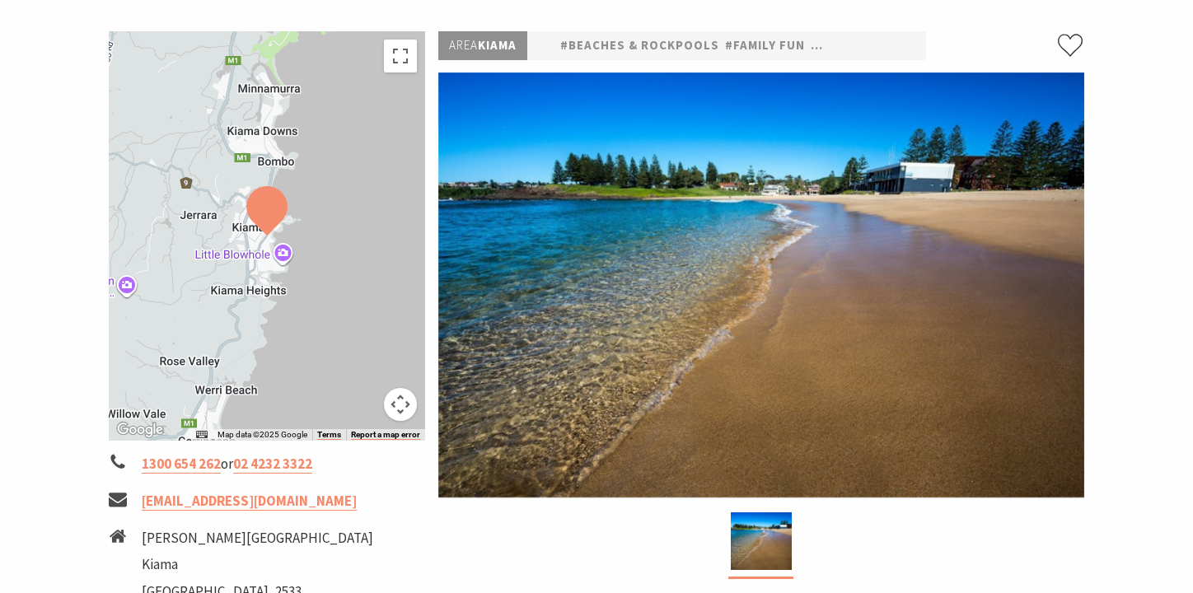
scroll to position [247, 0]
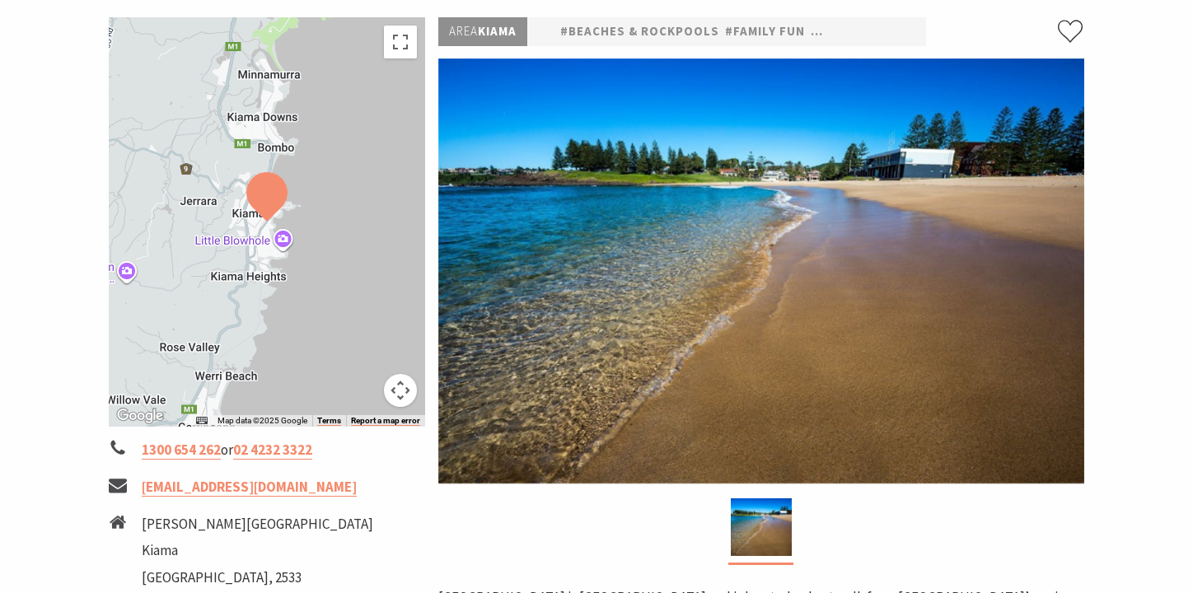
click at [591, 268] on img at bounding box center [761, 270] width 646 height 425
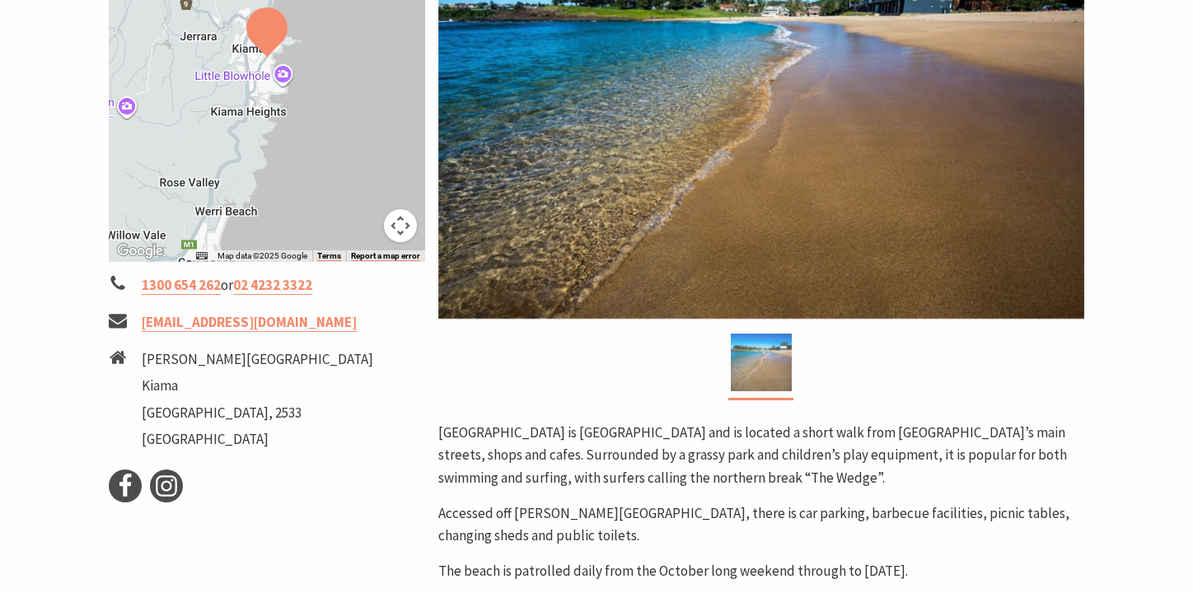
click at [738, 358] on img at bounding box center [761, 363] width 61 height 58
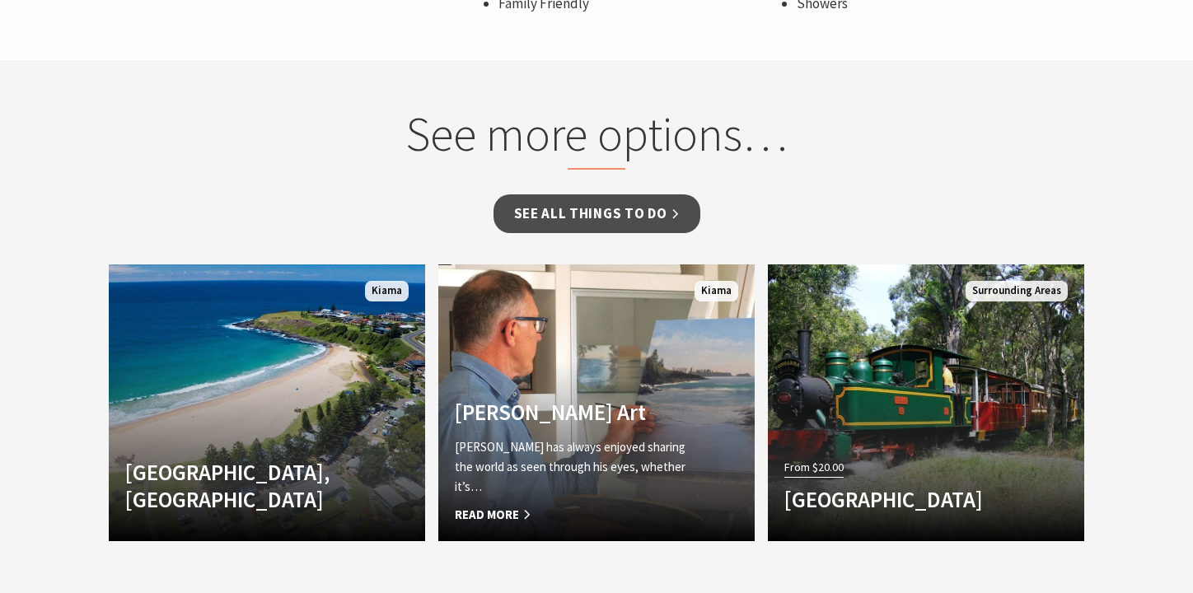
scroll to position [1236, 0]
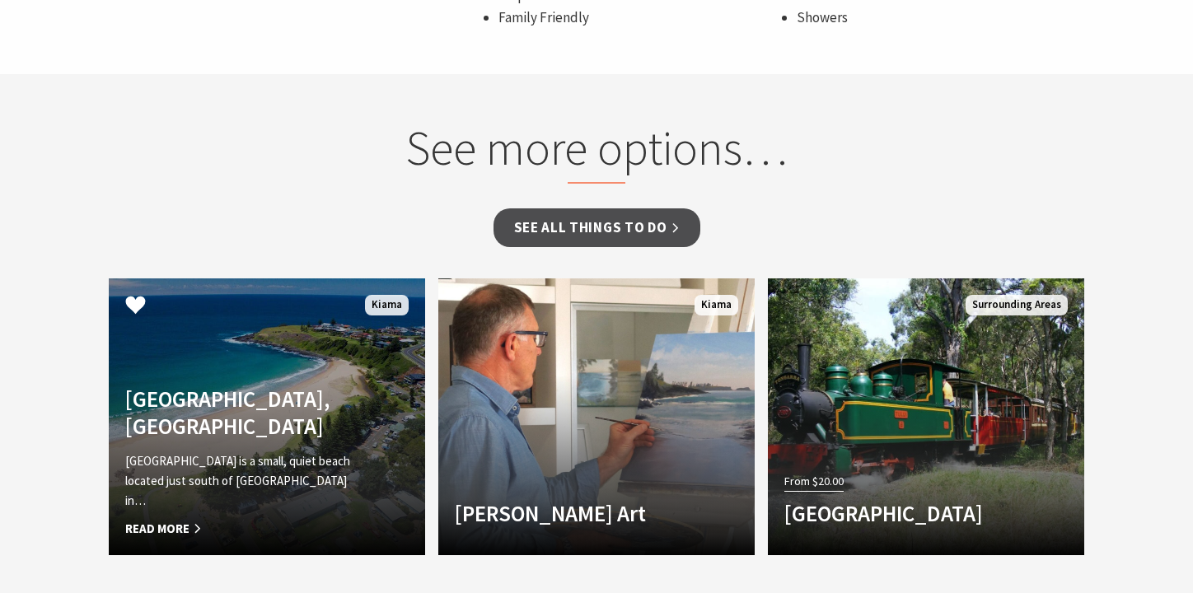
click at [350, 378] on link "Kendalls Beach, Kiama Kendalls Beach is a small, quiet beach located just south…" at bounding box center [267, 416] width 316 height 277
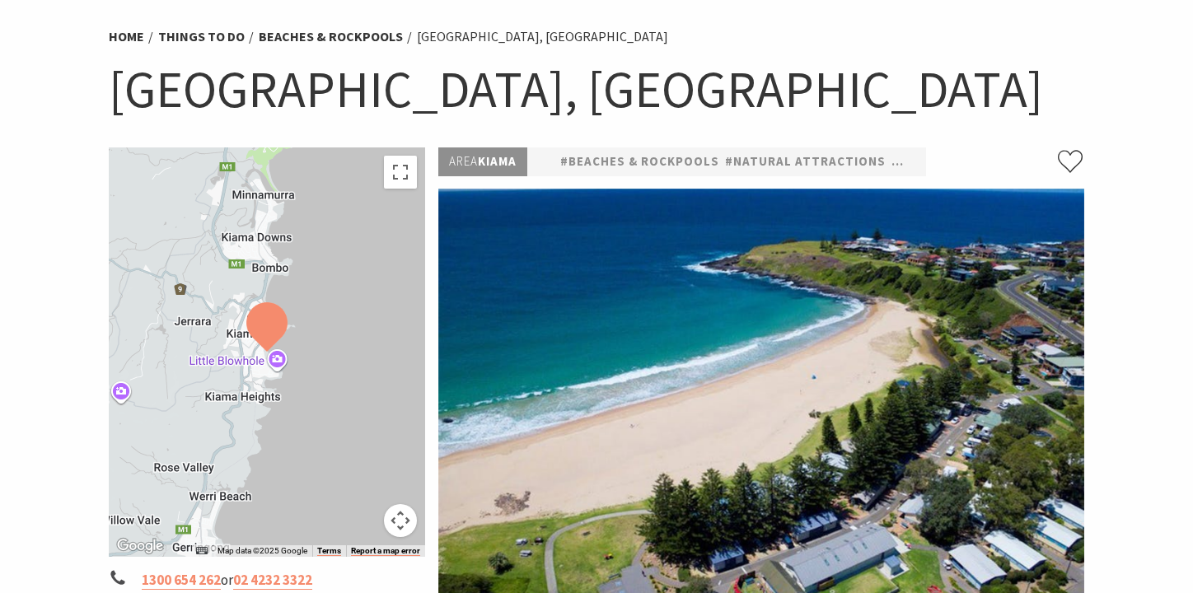
scroll to position [165, 0]
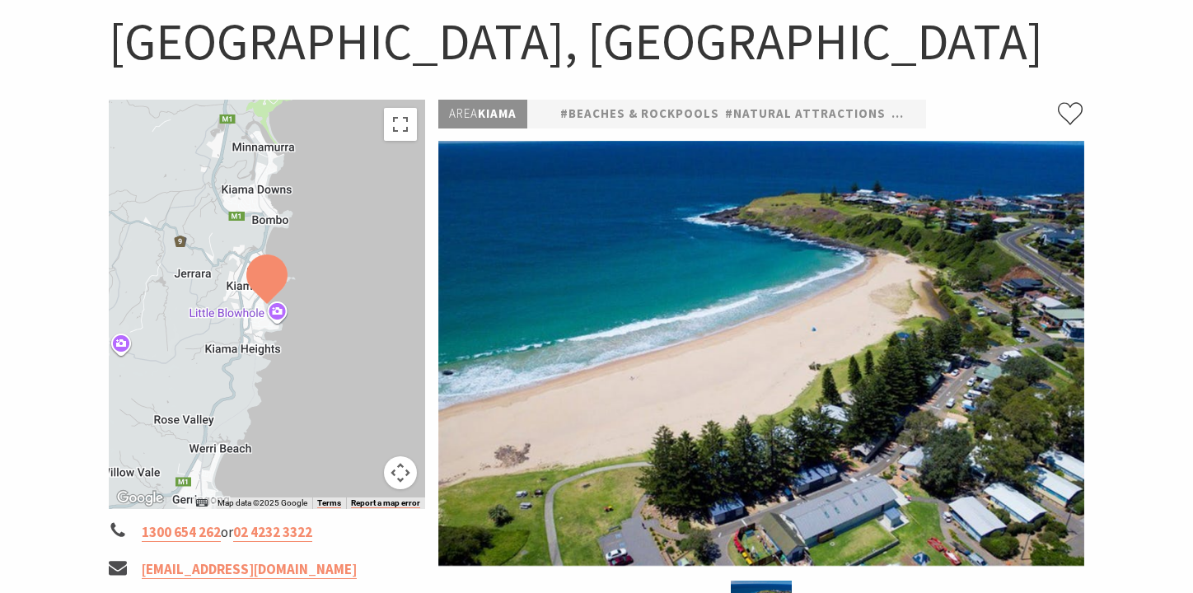
click at [557, 307] on img at bounding box center [761, 353] width 646 height 425
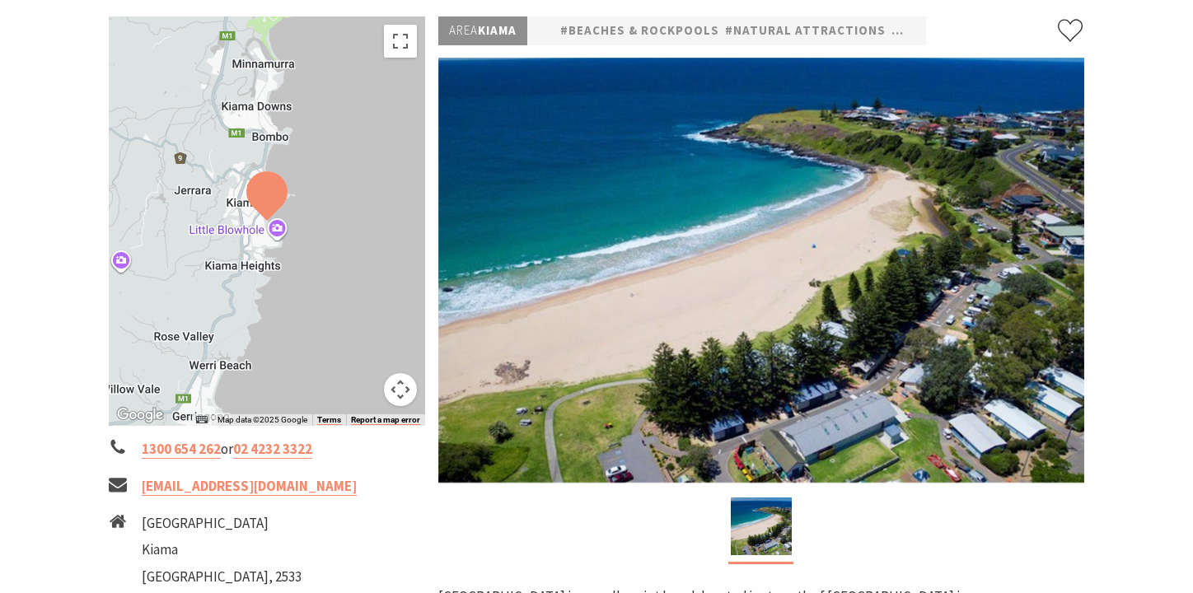
scroll to position [247, 0]
